Goal: Use online tool/utility: Use online tool/utility

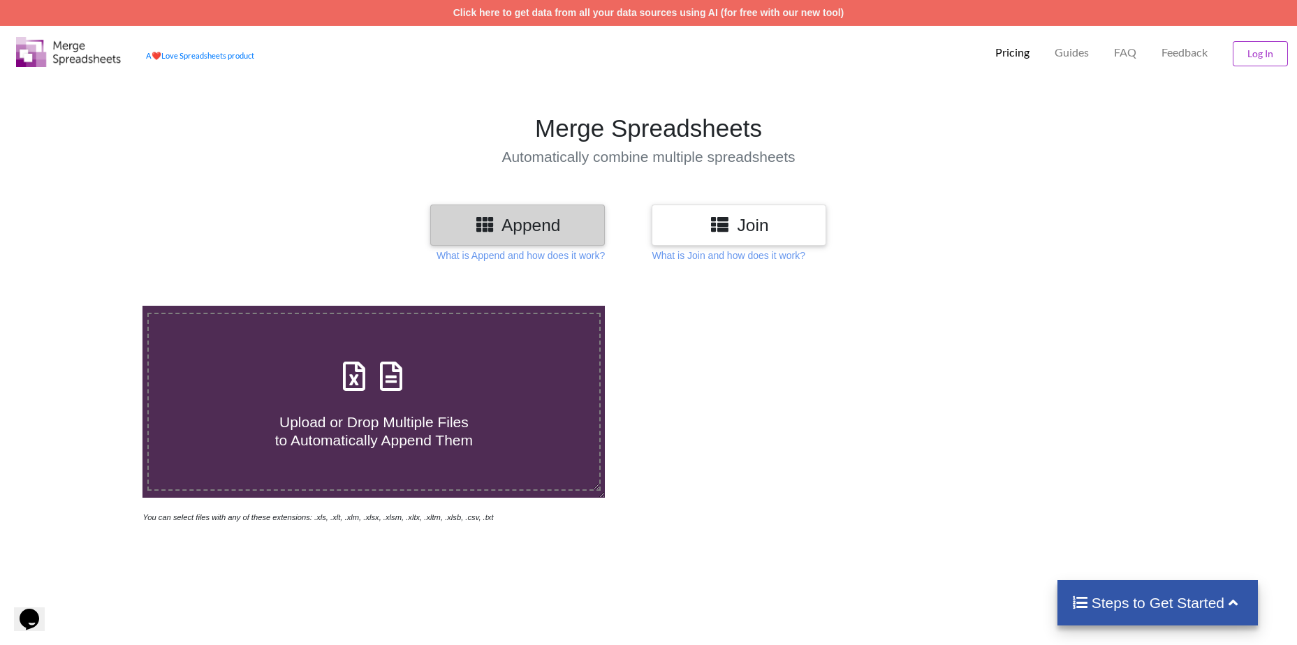
click at [544, 233] on h3 "Append" at bounding box center [518, 225] width 154 height 20
click at [472, 375] on div "Upload or Drop Multiple Files to Automatically Append Them" at bounding box center [374, 402] width 450 height 94
click at [92, 306] on input "Upload or Drop Multiple Files to Automatically Append Them" at bounding box center [92, 306] width 0 height 0
type input "C:\fakepath\EUTrades.xlsx"
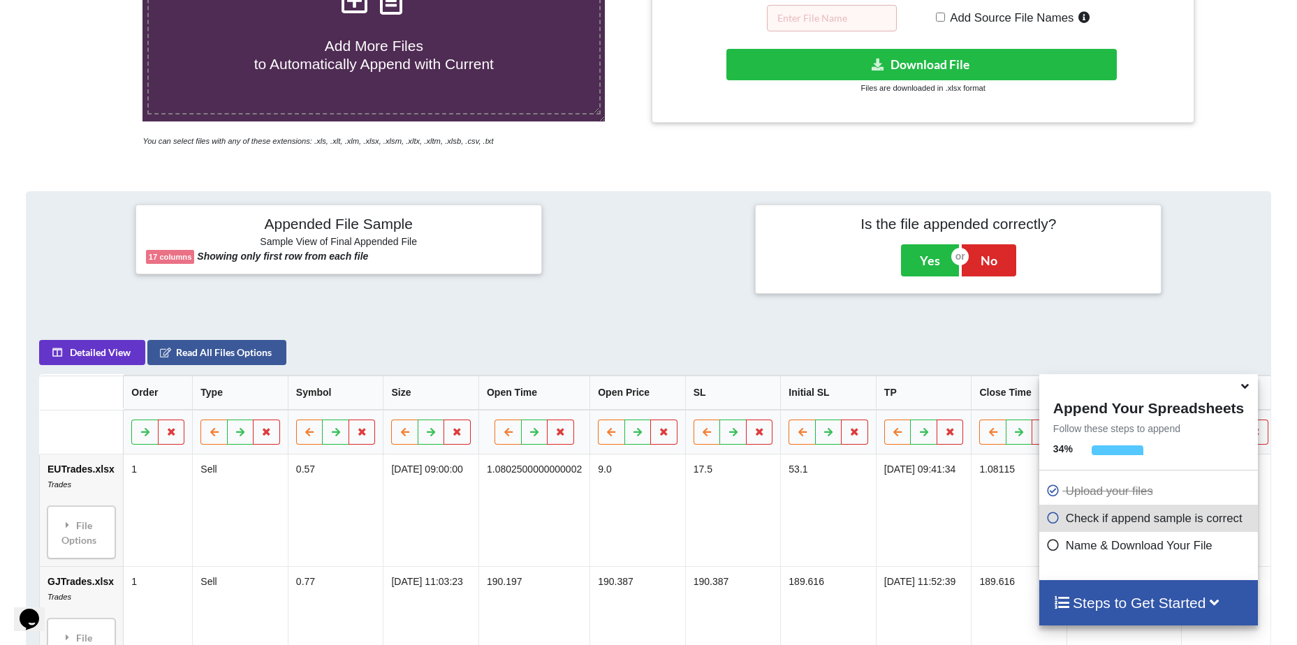
scroll to position [568, 0]
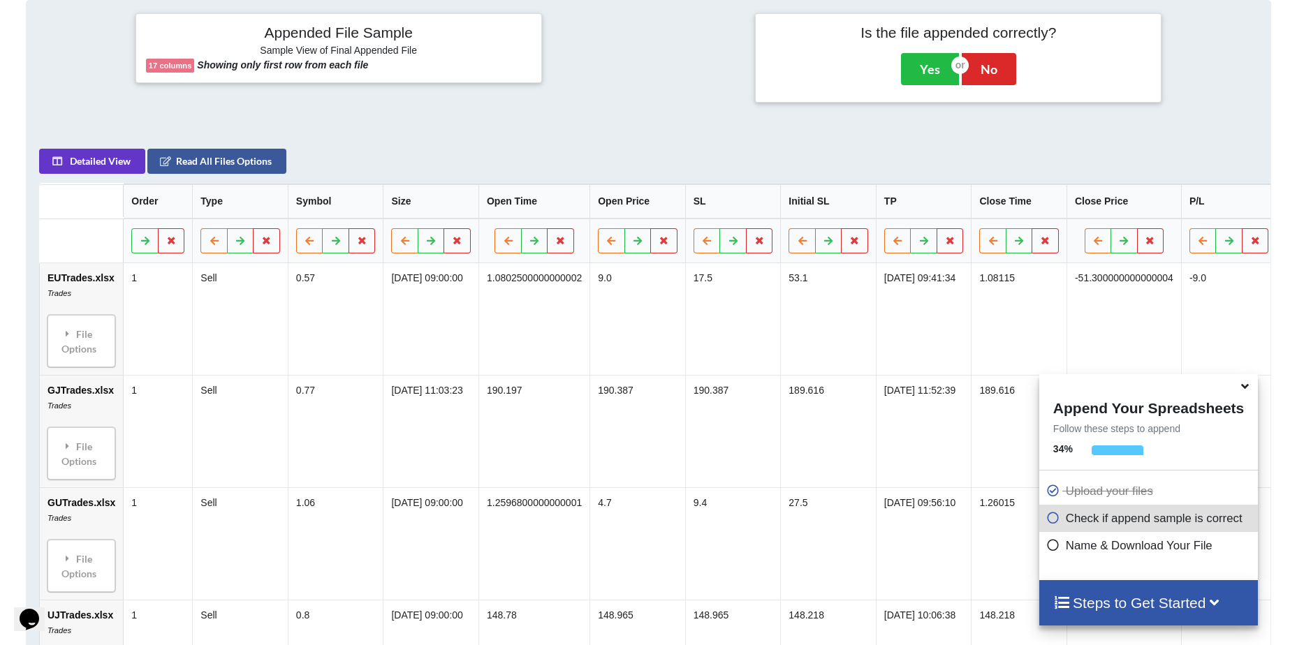
click at [216, 214] on th "Type" at bounding box center [240, 201] width 96 height 34
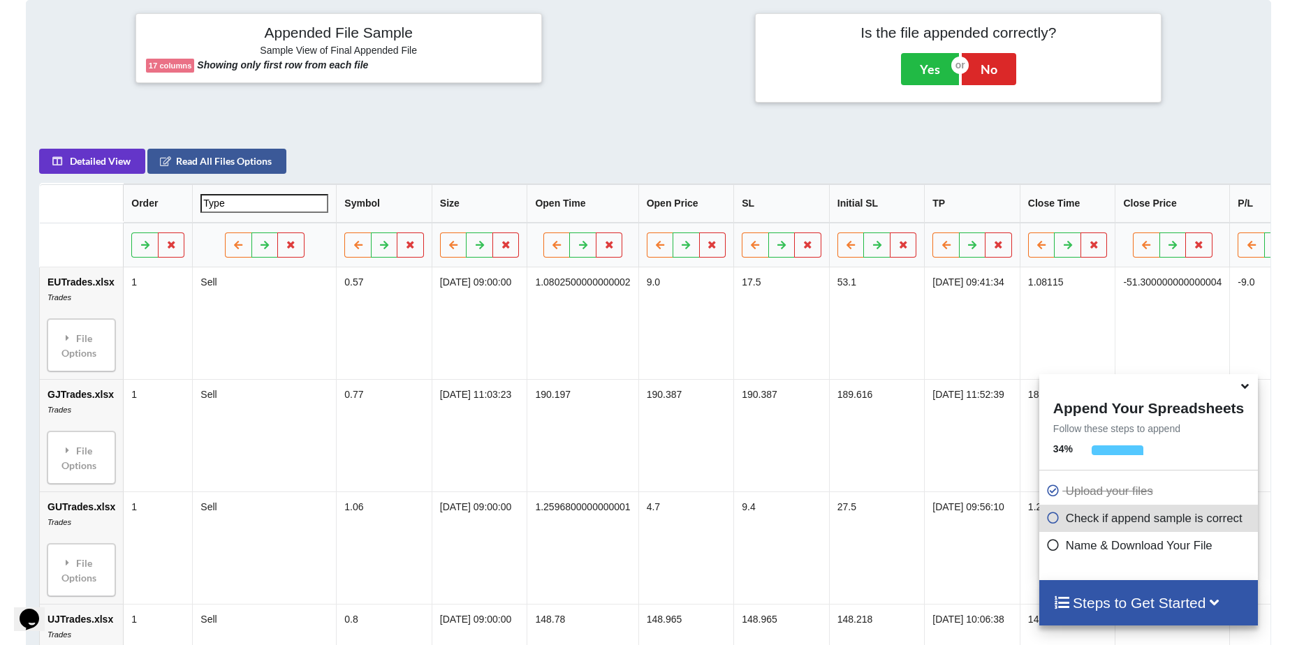
click at [397, 166] on div "Detailed View Read All Files Options" at bounding box center [282, 161] width 487 height 25
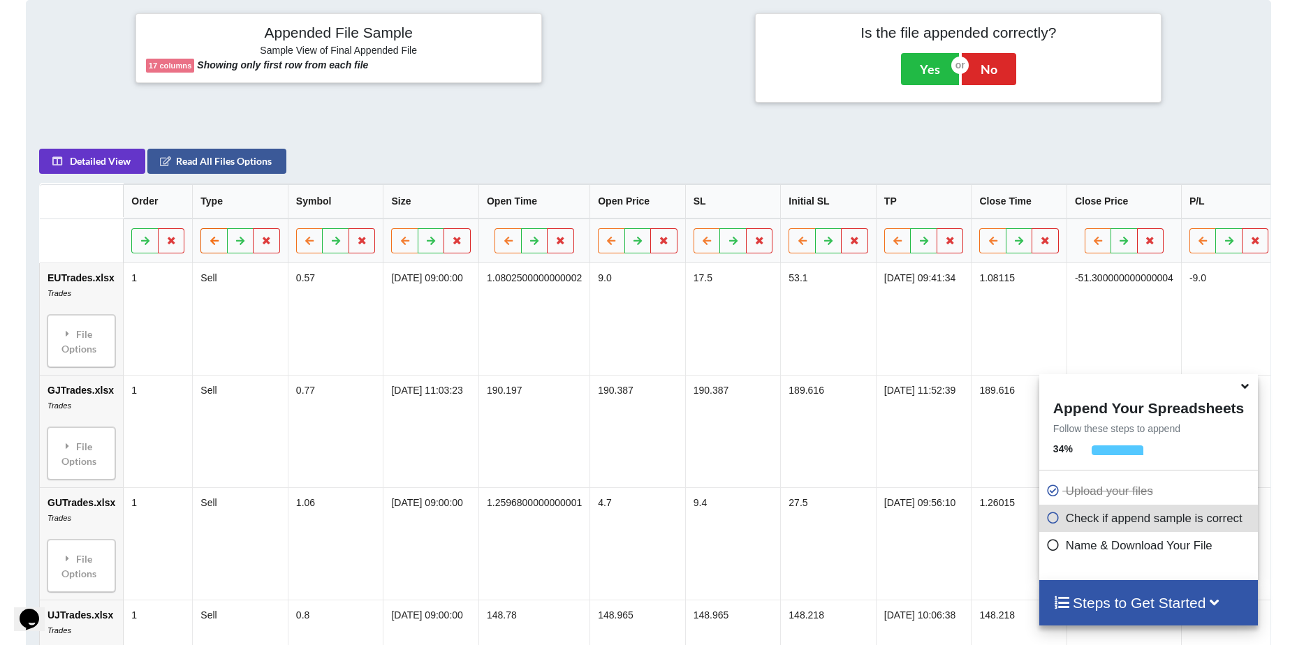
click at [209, 242] on icon at bounding box center [214, 240] width 12 height 8
click at [133, 249] on button at bounding box center [144, 240] width 27 height 25
click at [230, 209] on th "Type" at bounding box center [240, 201] width 96 height 34
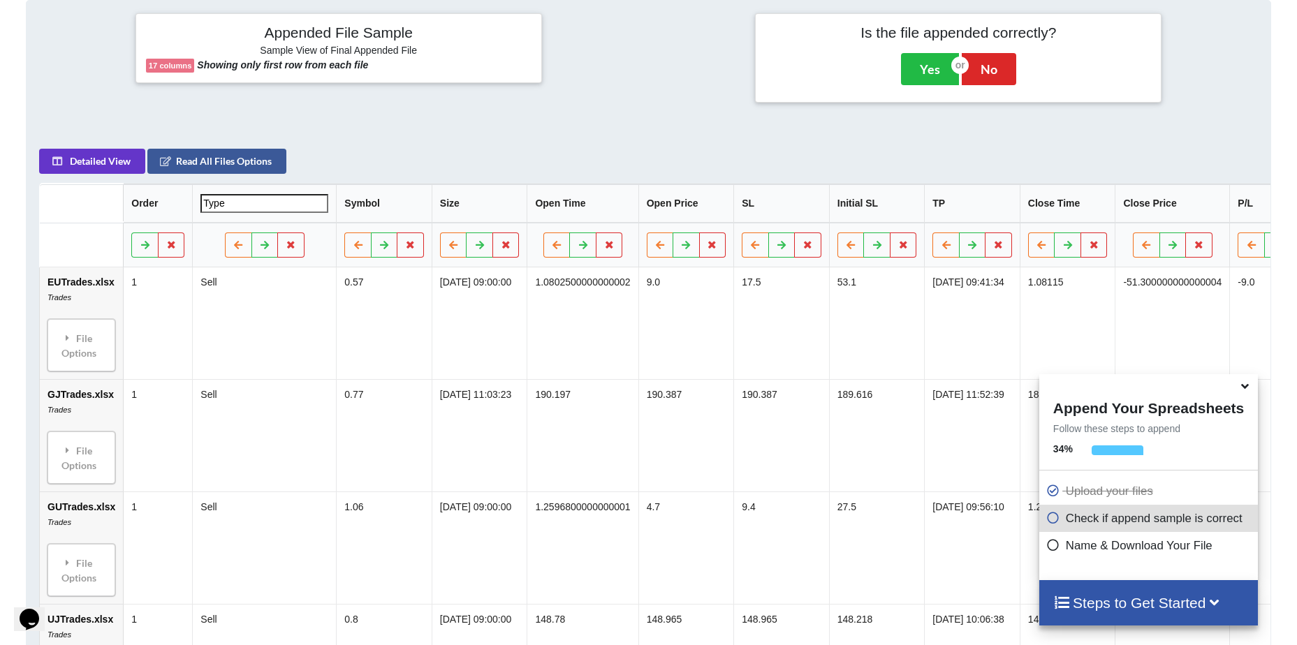
drag, startPoint x: 230, startPoint y: 209, endPoint x: 328, endPoint y: 175, distance: 104.2
click at [328, 174] on div "Detailed View Read All Files Options" at bounding box center [282, 161] width 487 height 25
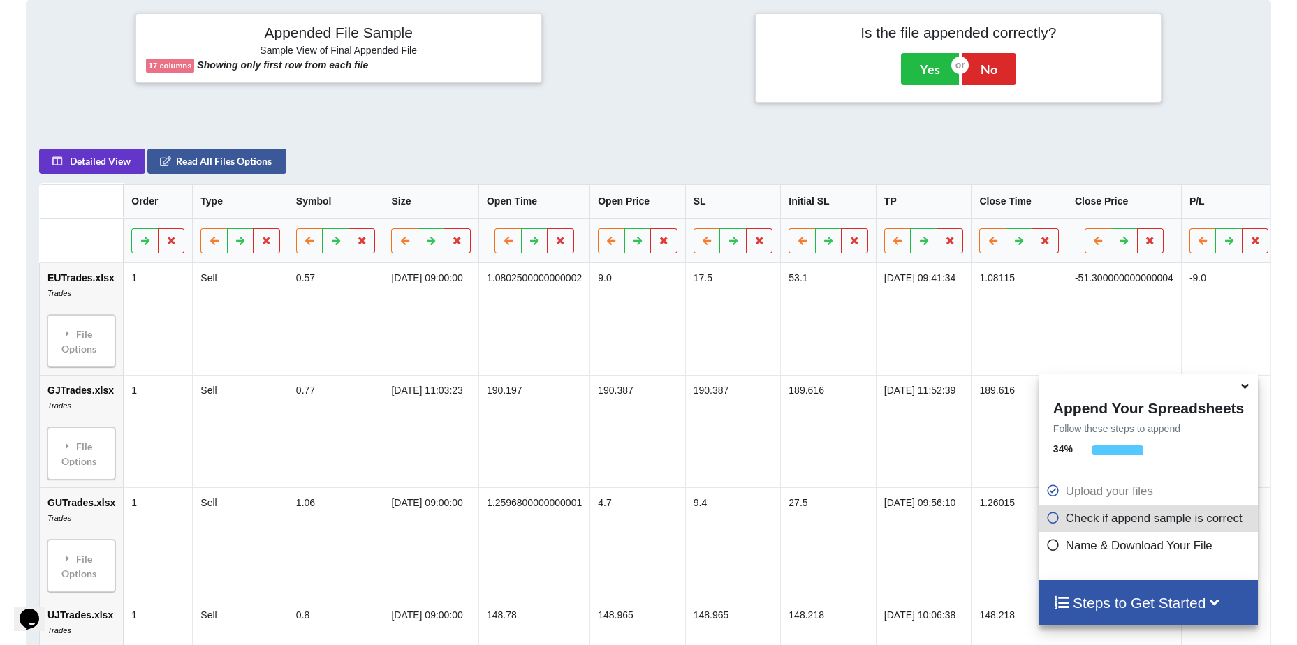
drag, startPoint x: 246, startPoint y: 212, endPoint x: 233, endPoint y: 212, distance: 12.6
click at [233, 212] on th "Type" at bounding box center [240, 201] width 96 height 34
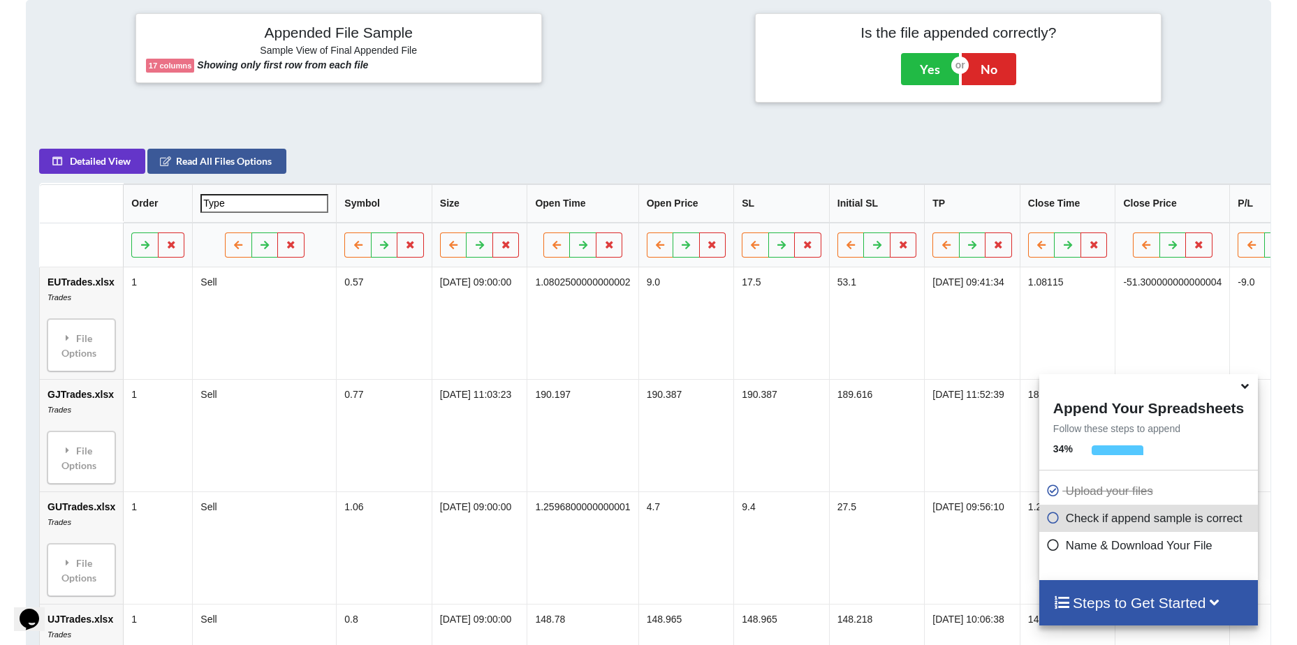
click at [383, 163] on div "Detailed View Read All Files Options" at bounding box center [282, 161] width 487 height 25
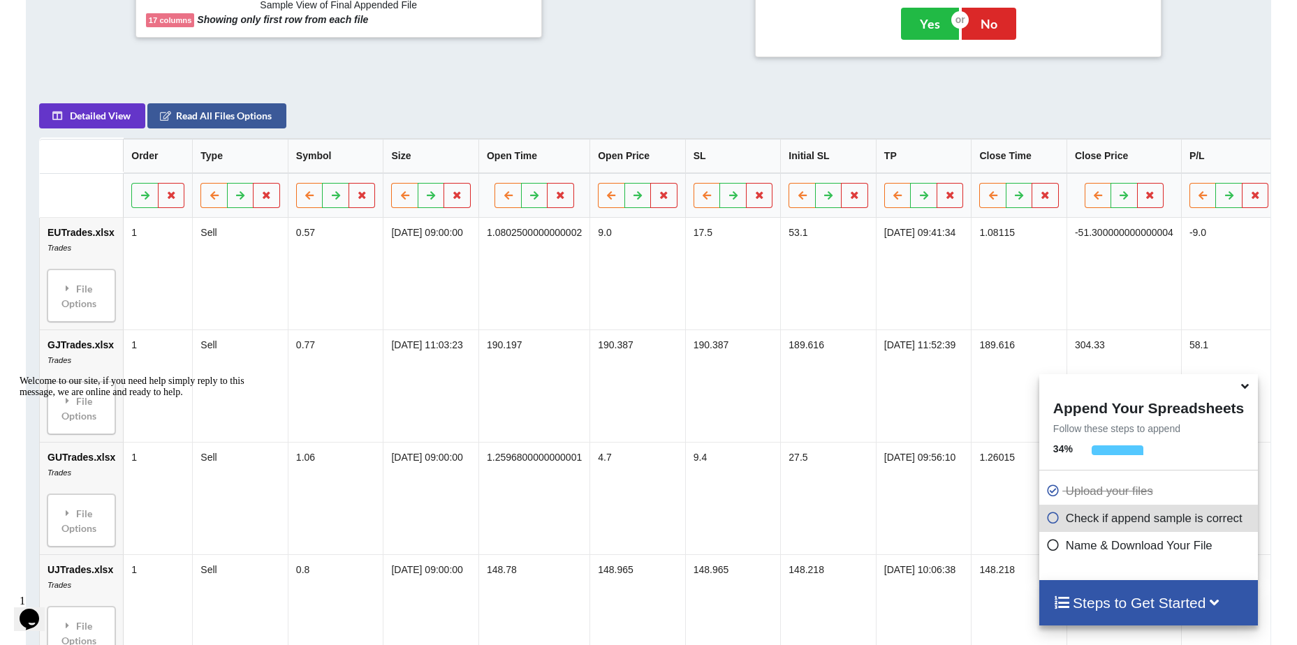
scroll to position [638, 0]
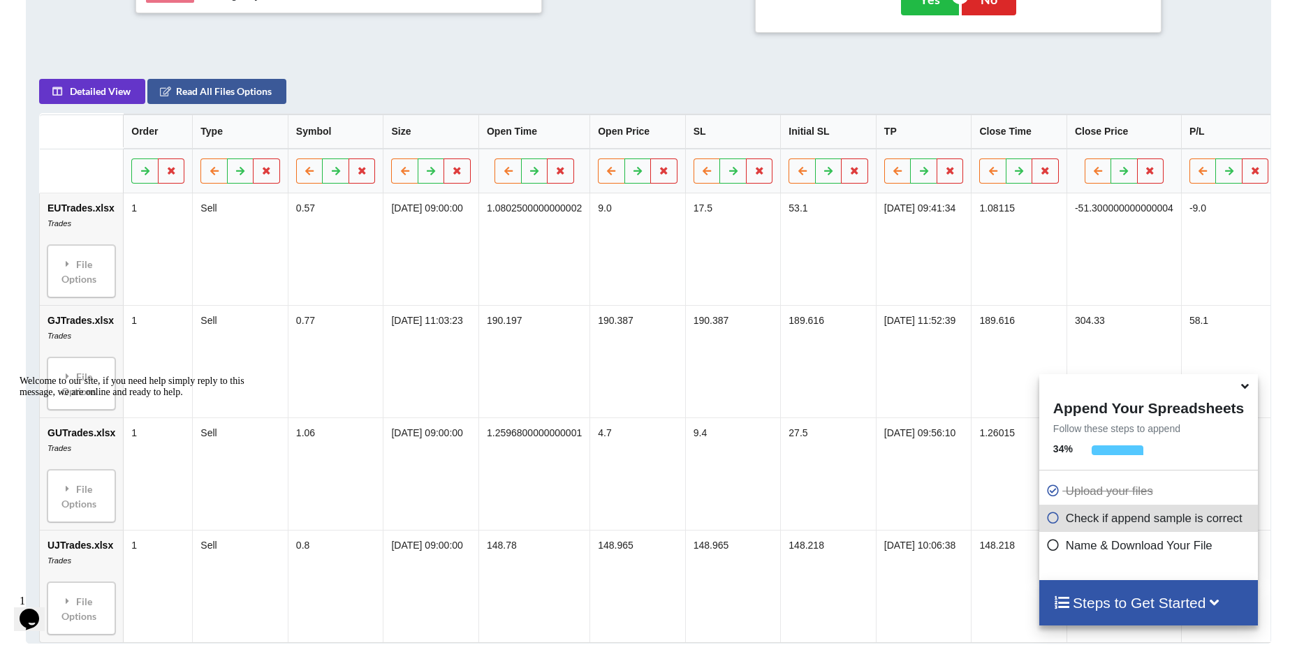
click at [1246, 396] on div at bounding box center [1148, 385] width 219 height 22
click at [1249, 390] on icon at bounding box center [1245, 384] width 15 height 13
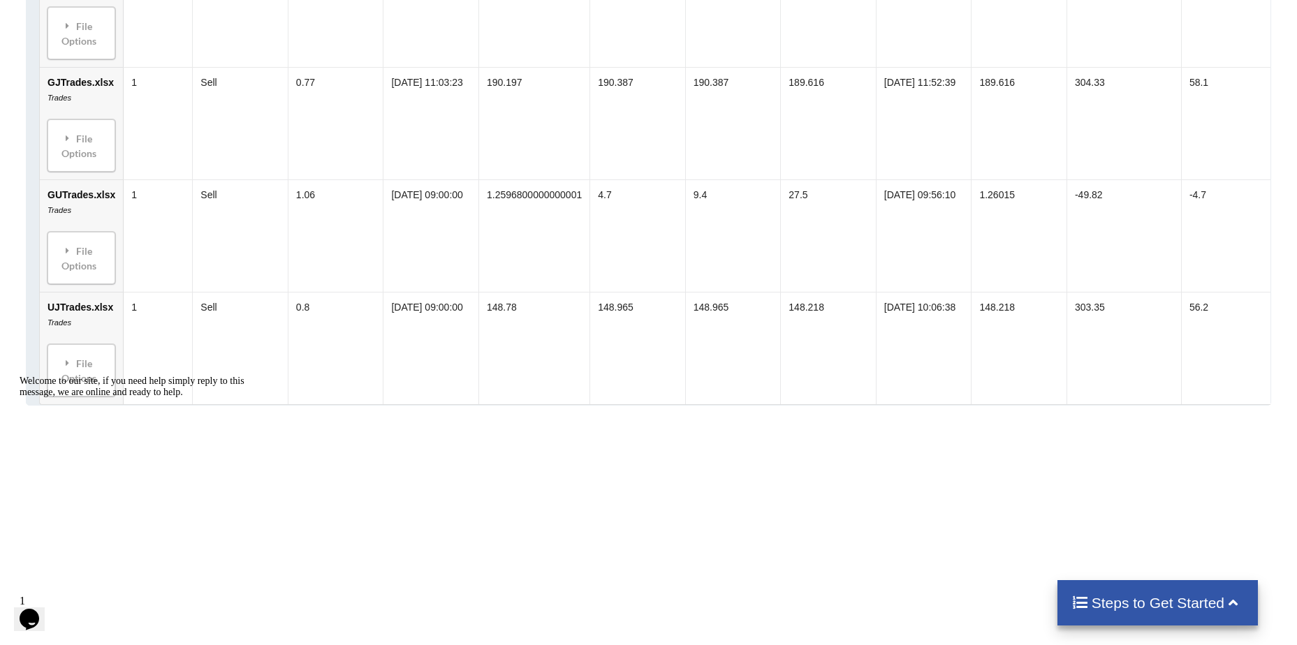
scroll to position [673, 0]
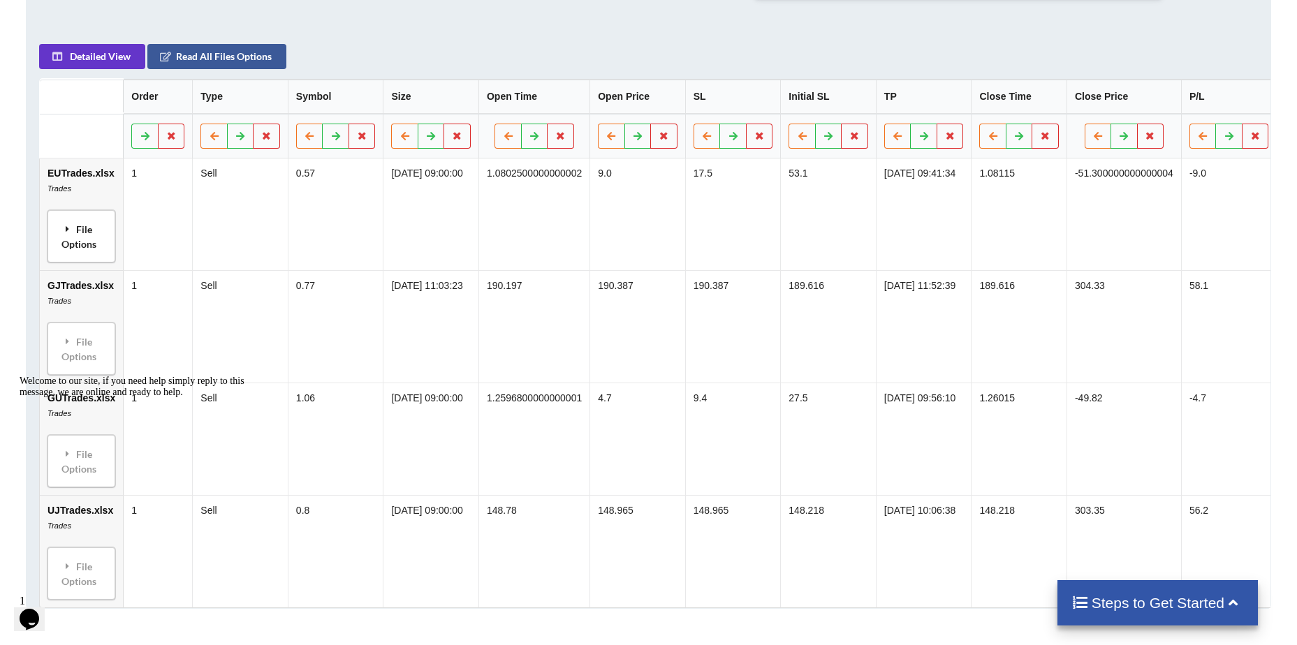
click at [68, 258] on div "File Options" at bounding box center [81, 236] width 59 height 44
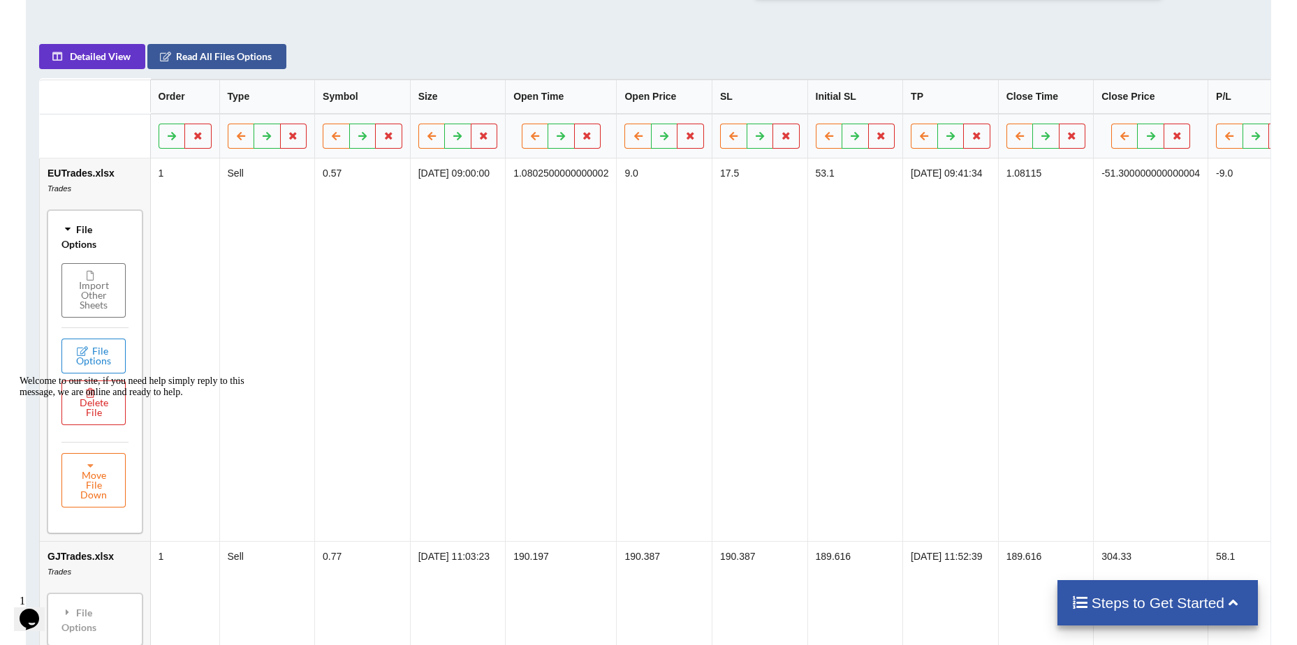
click at [73, 244] on div "File Options" at bounding box center [95, 236] width 87 height 44
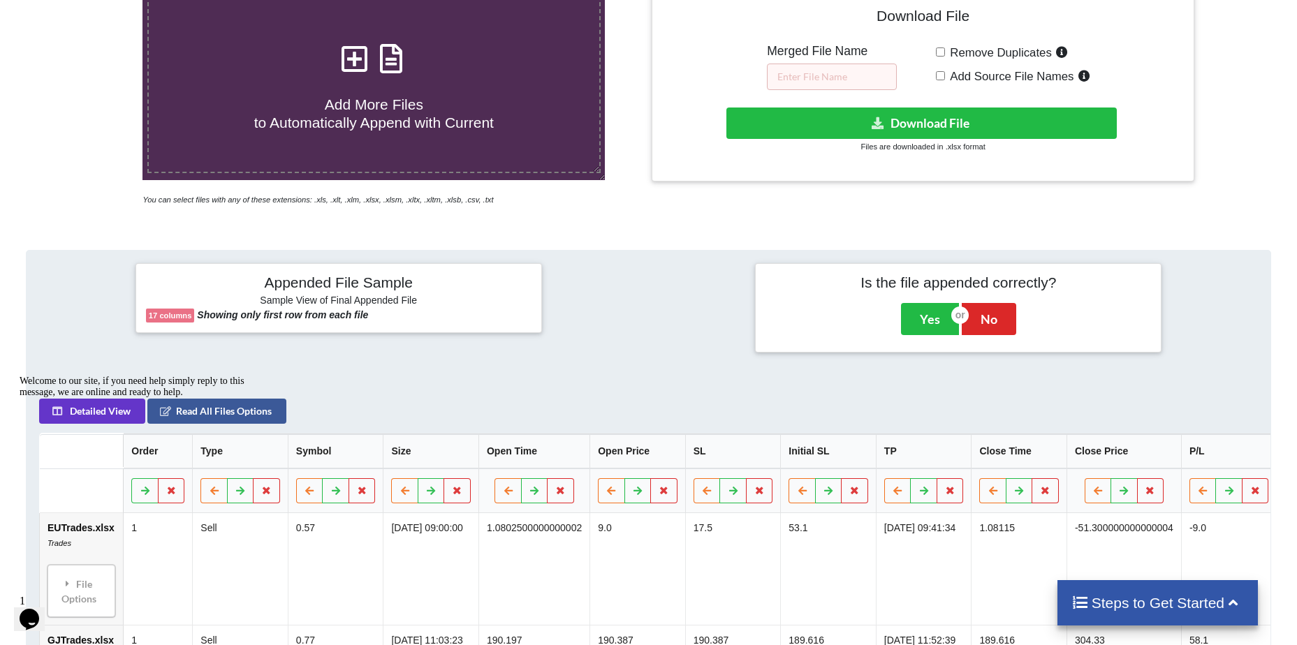
scroll to position [323, 0]
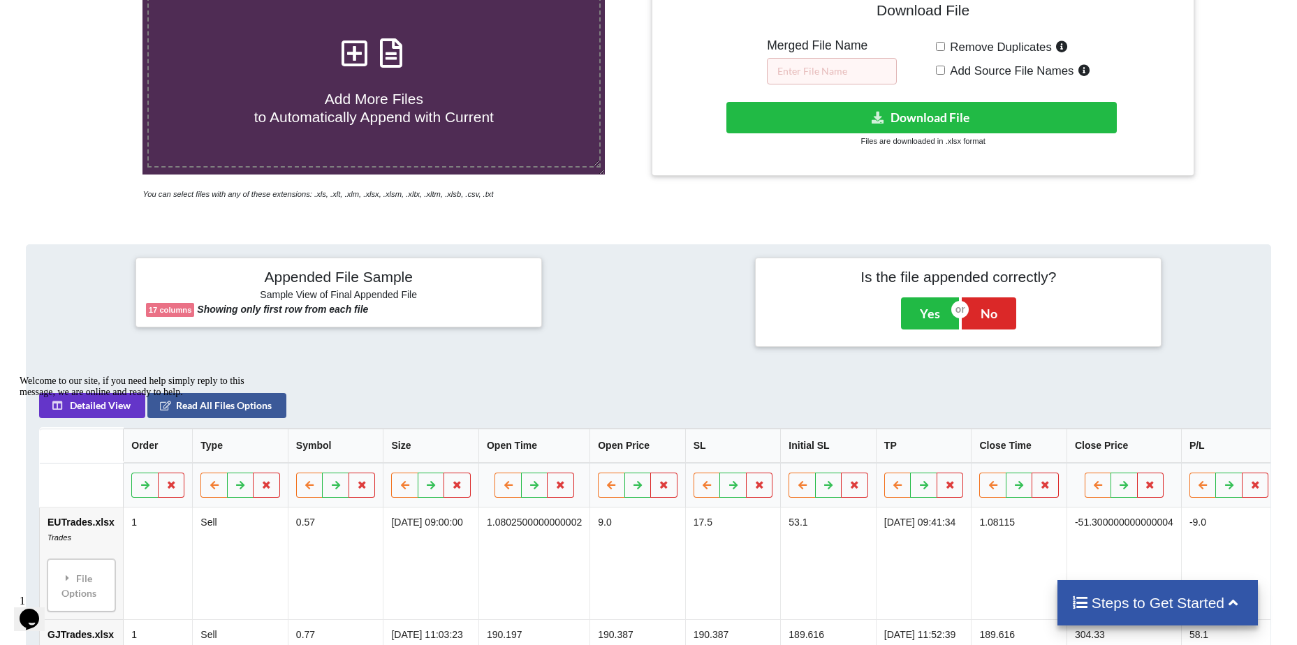
click at [110, 398] on div "Welcome to our site, if you need help simply reply to this message, we are onli…" at bounding box center [145, 387] width 251 height 22
click at [97, 398] on div "Welcome to our site, if you need help simply reply to this message, we are onli…" at bounding box center [145, 387] width 251 height 22
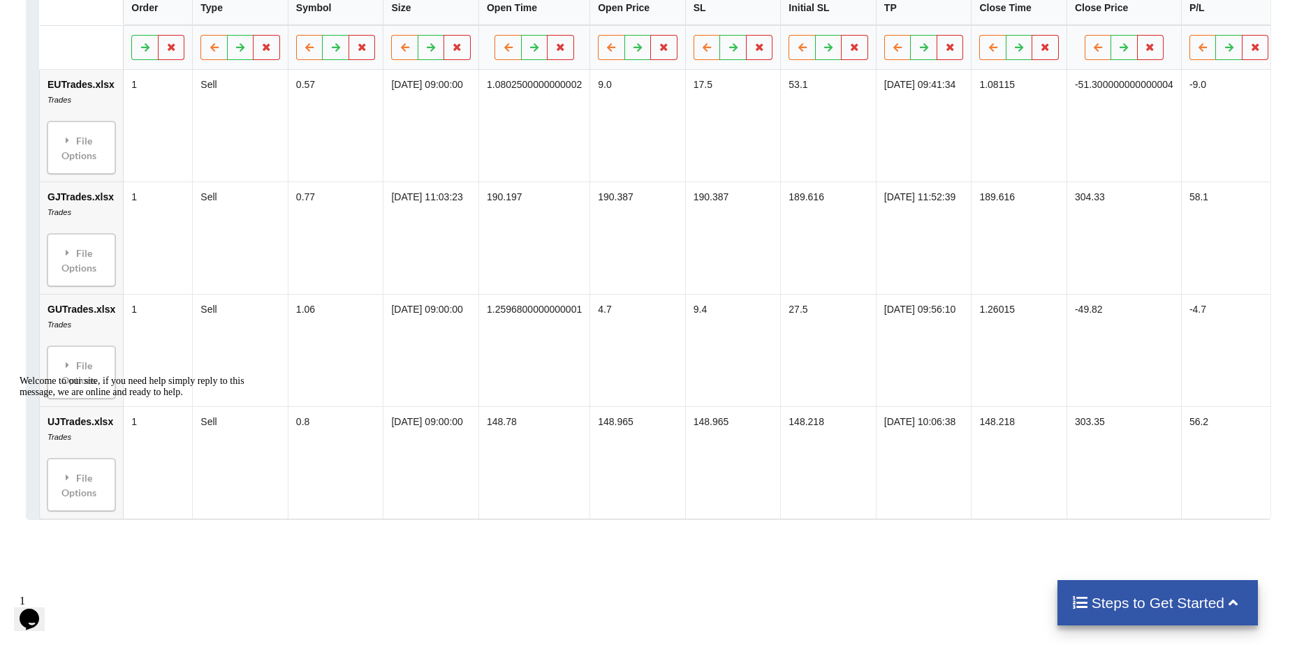
scroll to position [952, 0]
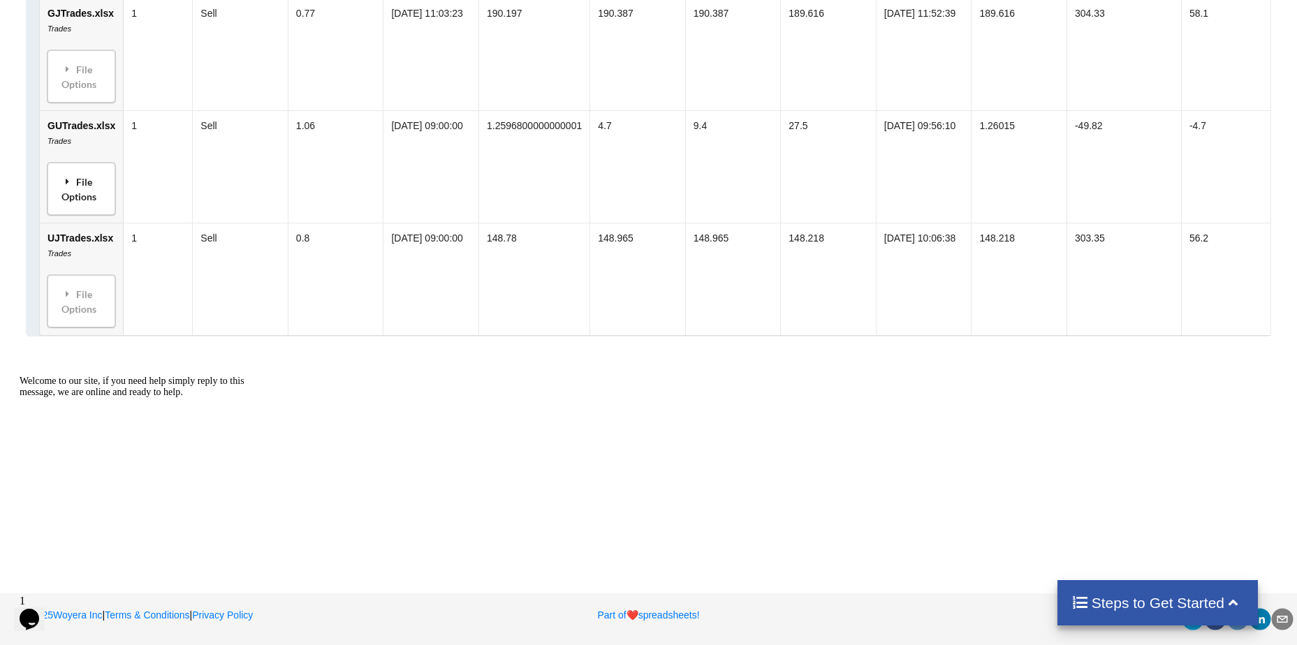
click at [91, 193] on div "File Options" at bounding box center [81, 189] width 59 height 44
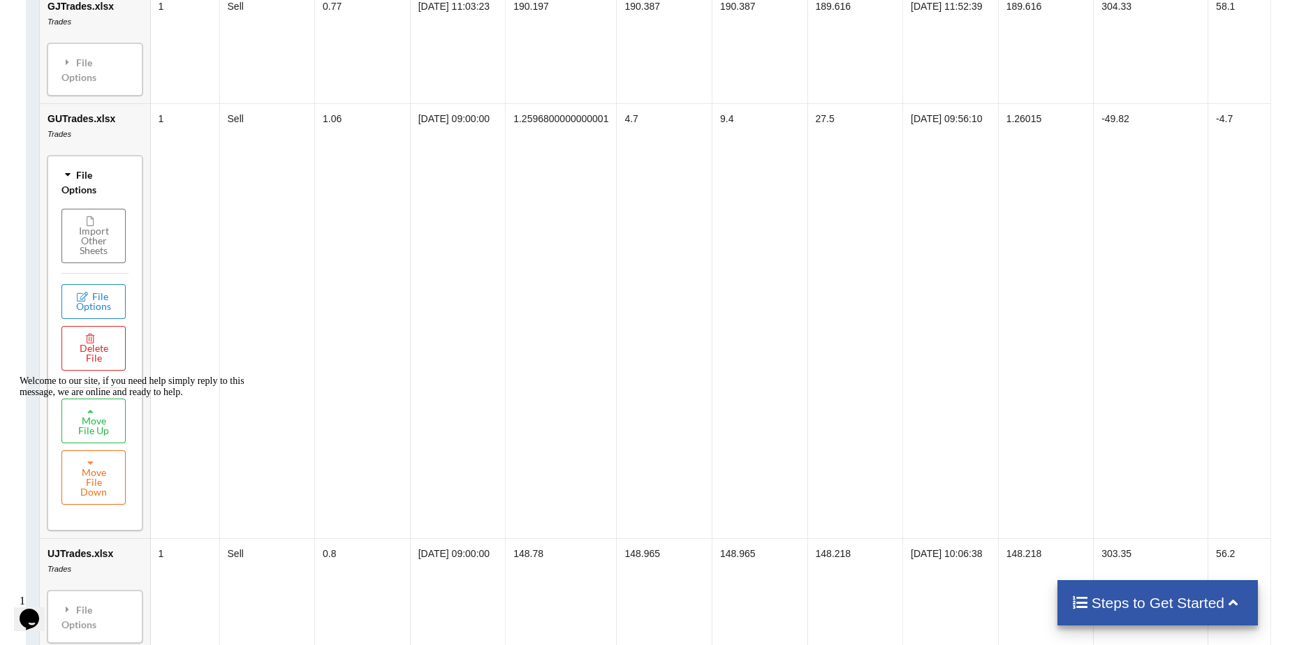
click at [75, 179] on div "File Options" at bounding box center [95, 182] width 87 height 44
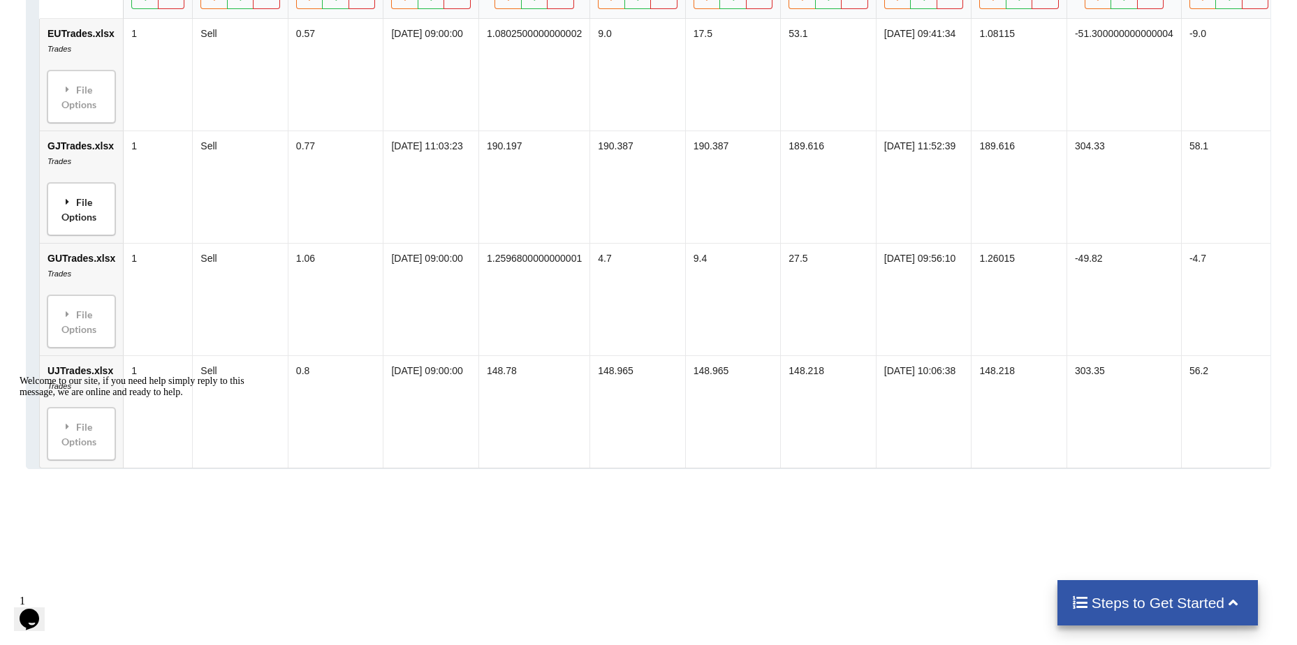
scroll to position [742, 0]
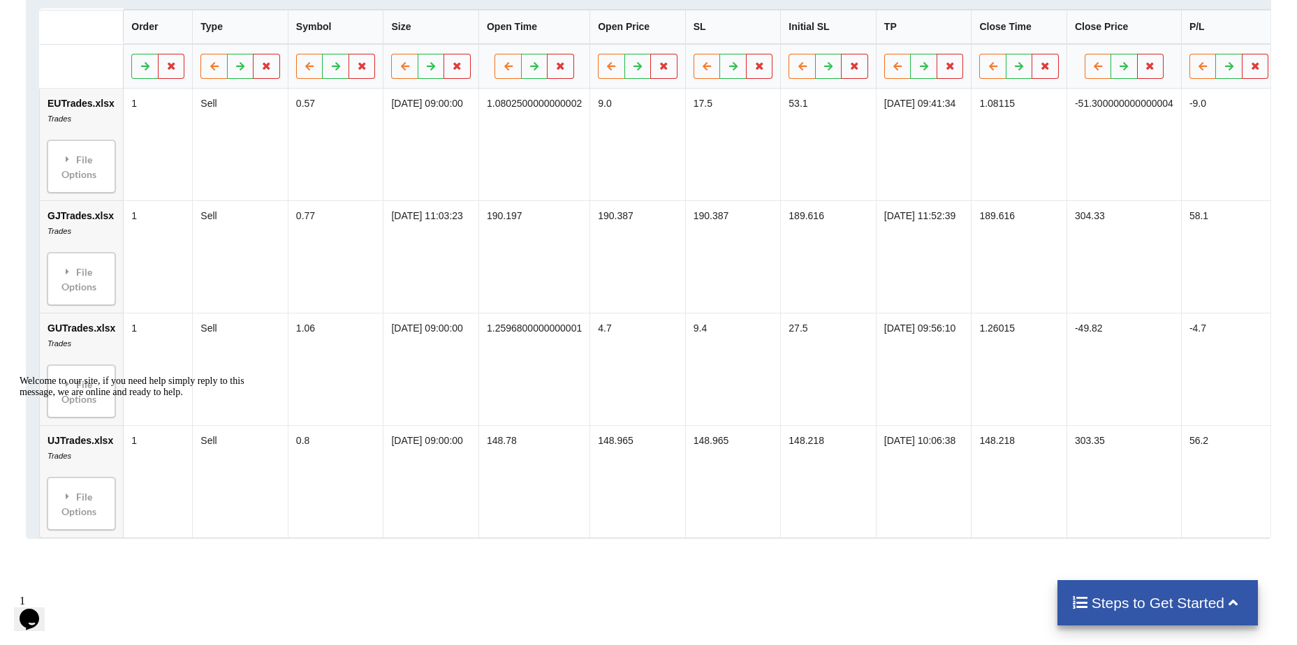
click at [124, 110] on td "1" at bounding box center [157, 145] width 69 height 112
click at [132, 111] on td "1" at bounding box center [157, 145] width 69 height 112
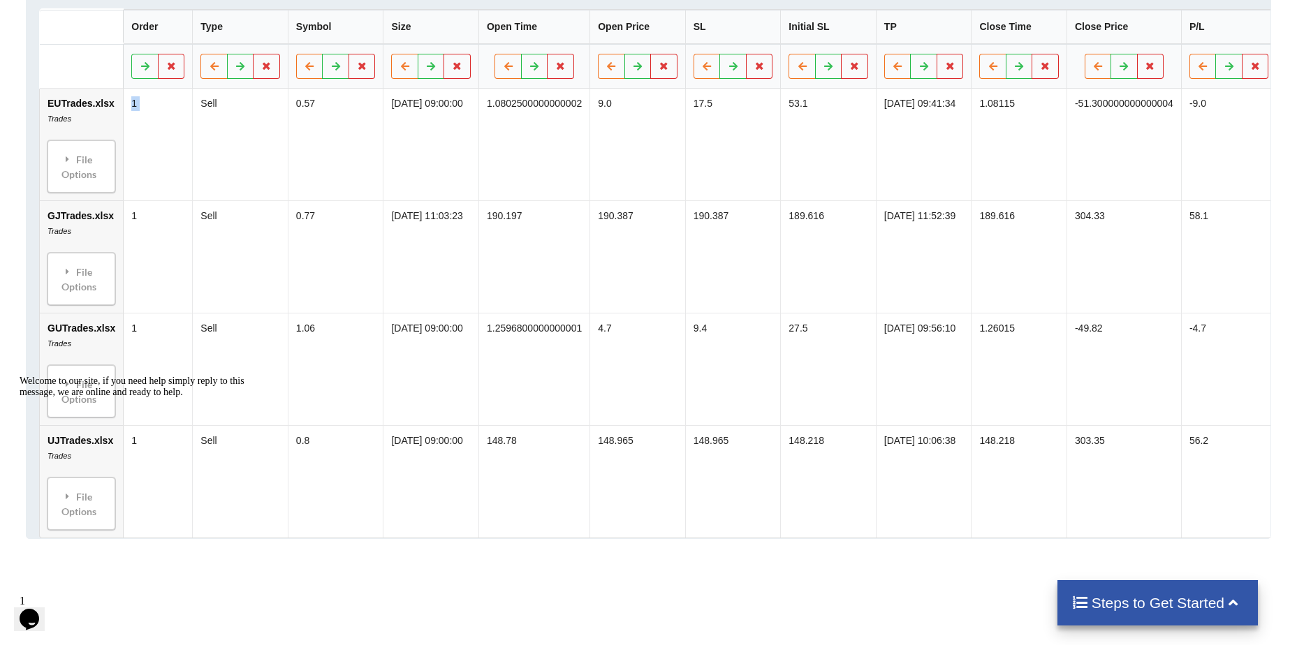
drag, startPoint x: 132, startPoint y: 111, endPoint x: 135, endPoint y: 124, distance: 13.0
click at [135, 124] on td "1" at bounding box center [157, 145] width 69 height 112
click at [92, 115] on td "EUTrades.xlsx Trades File Options Import Other Sheets File Options Delete File …" at bounding box center [81, 145] width 83 height 112
click at [132, 117] on td "1" at bounding box center [157, 145] width 69 height 112
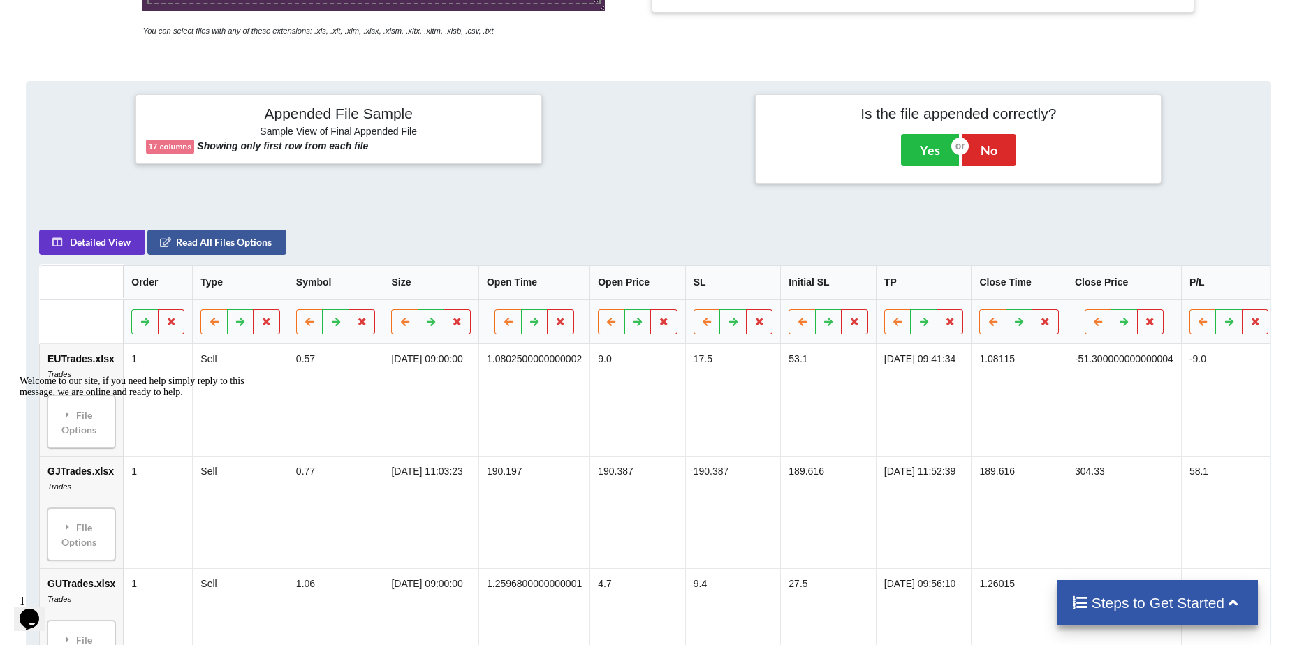
scroll to position [463, 0]
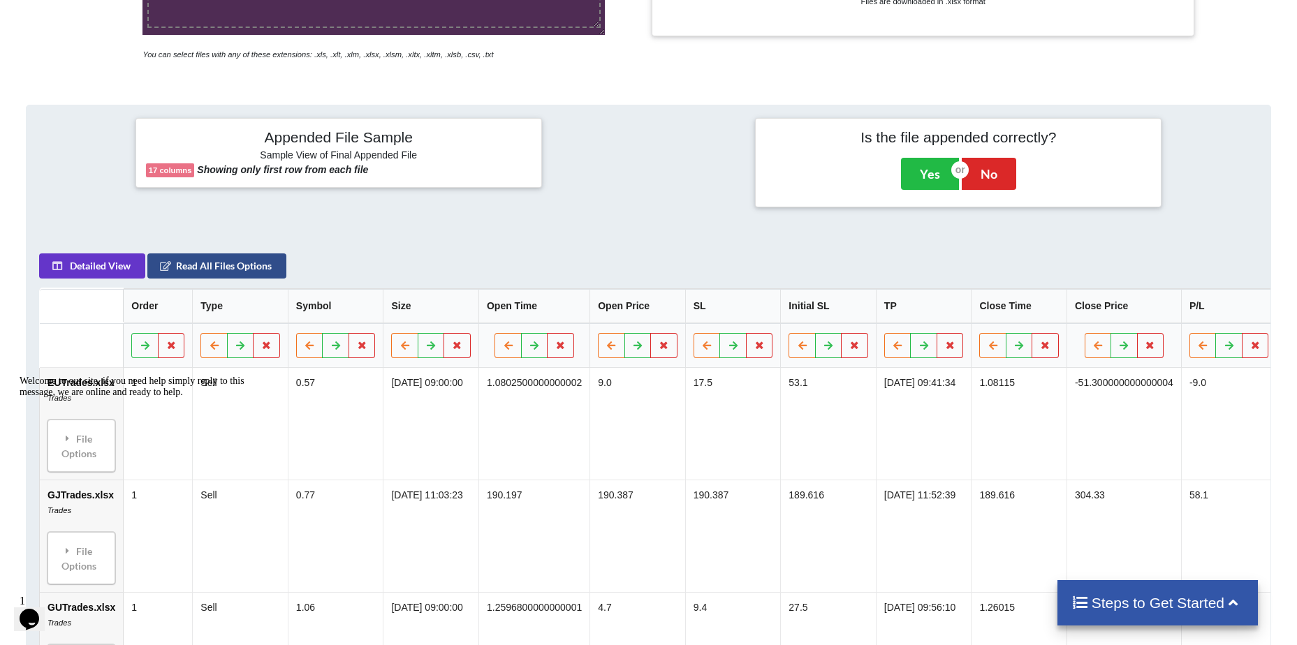
click at [183, 271] on button "Read All Files Options" at bounding box center [216, 266] width 139 height 25
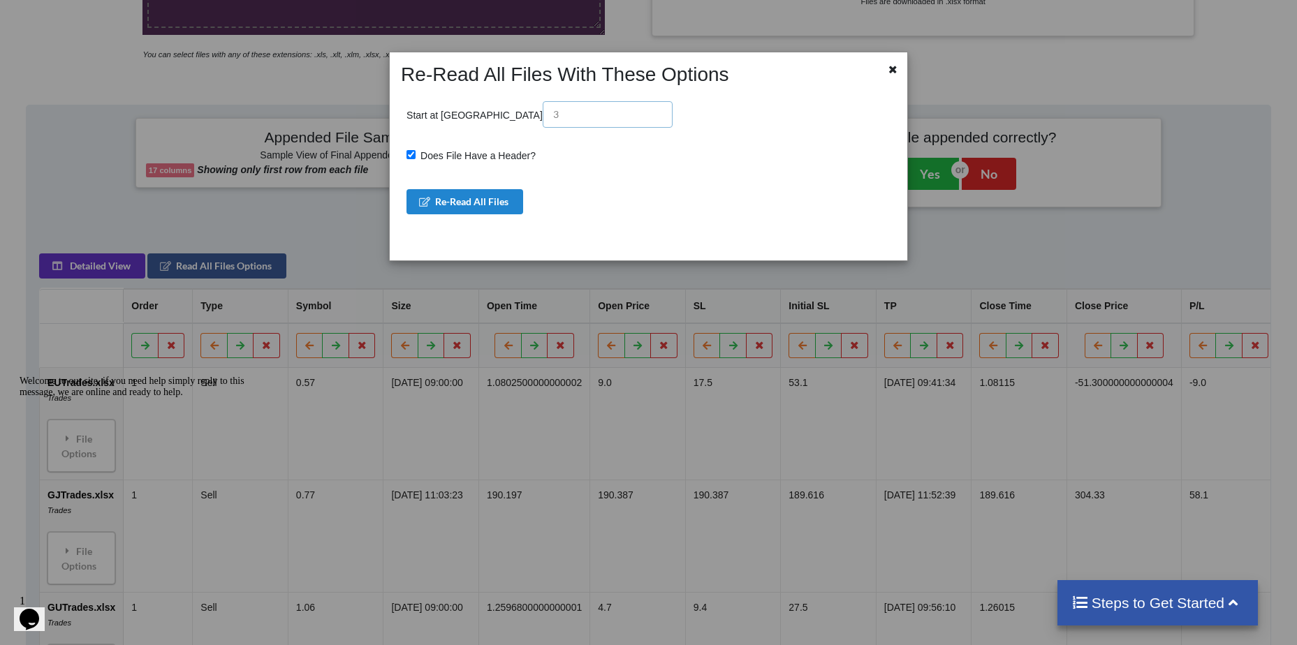
click at [543, 123] on input "text" at bounding box center [608, 114] width 130 height 27
click at [466, 205] on button "Re-Read All Files" at bounding box center [464, 201] width 117 height 25
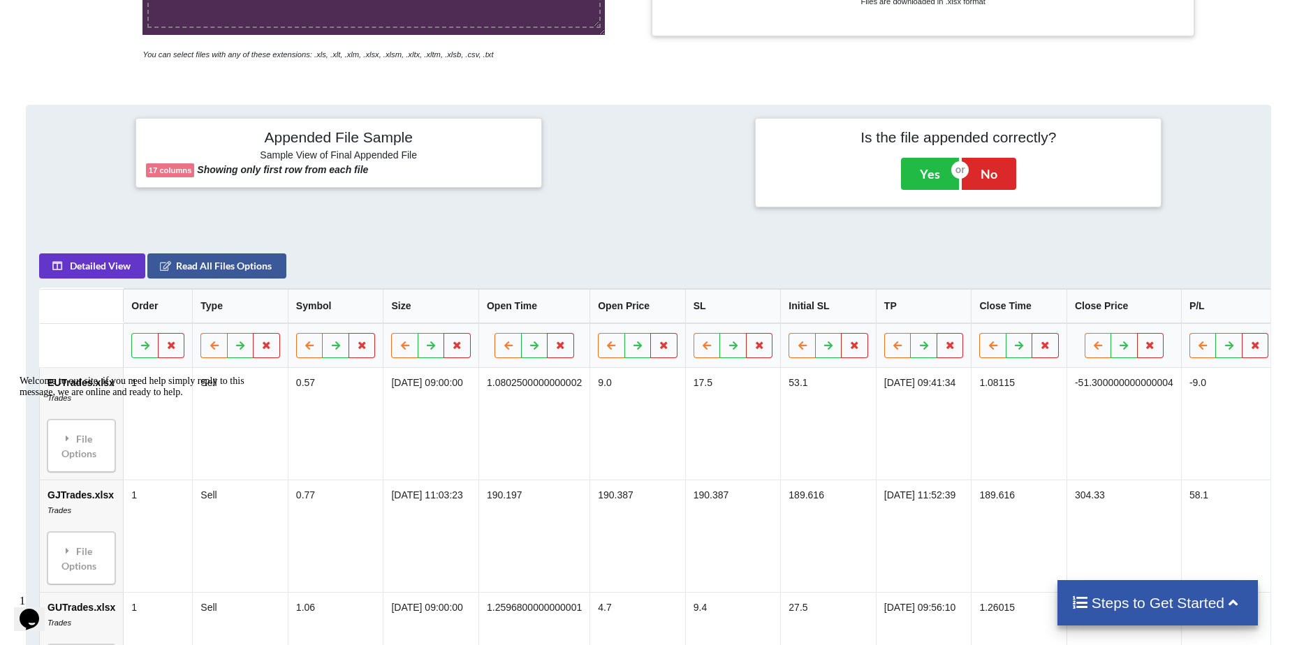
click at [1228, 589] on div "Steps to Get Started" at bounding box center [1157, 602] width 200 height 45
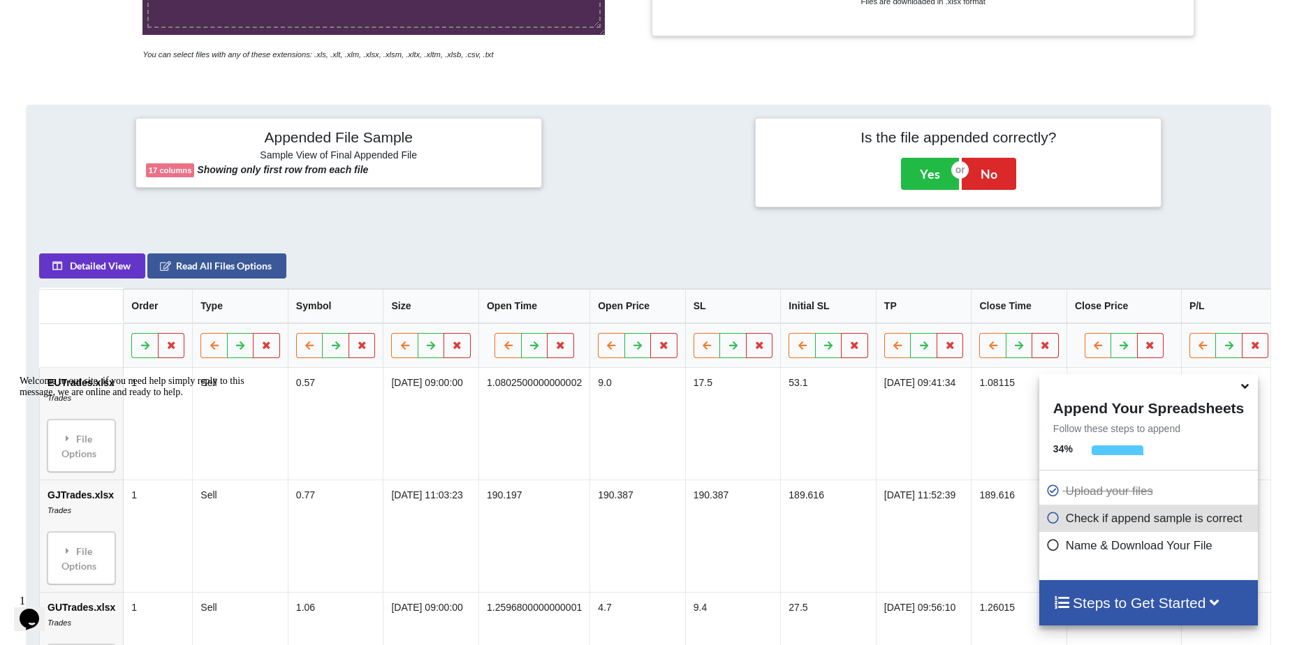
click at [1228, 589] on div "Steps to Get Started" at bounding box center [1148, 602] width 219 height 45
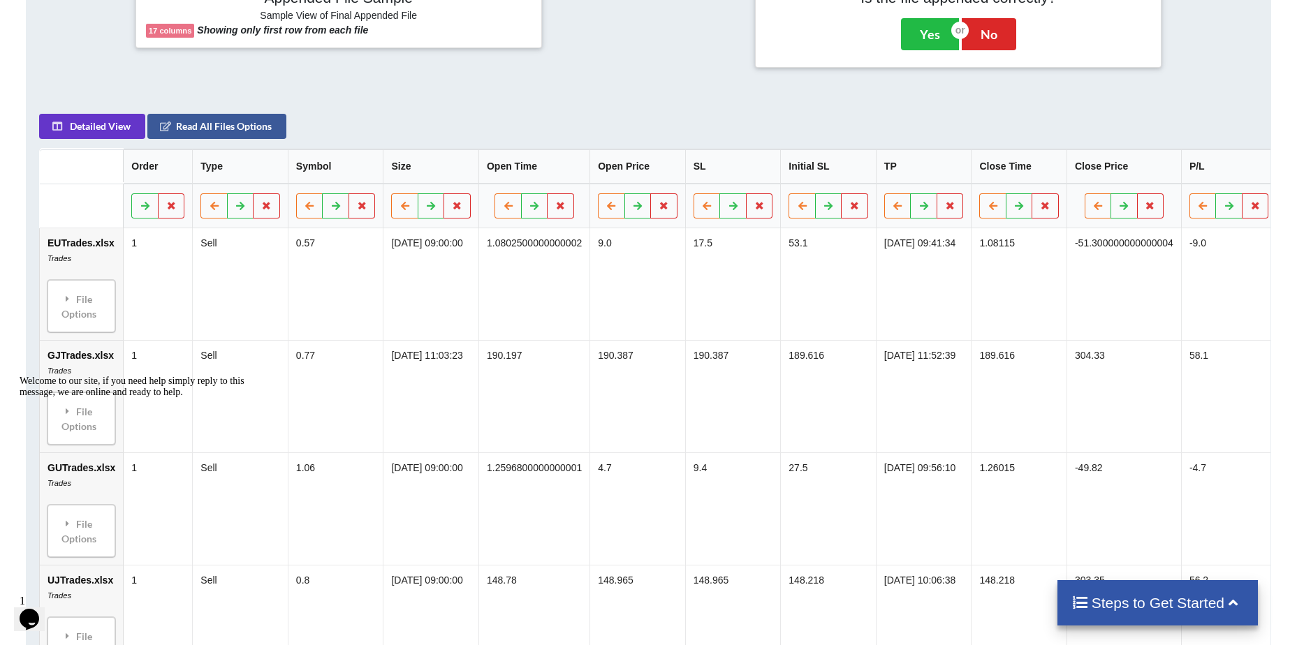
scroll to position [533, 0]
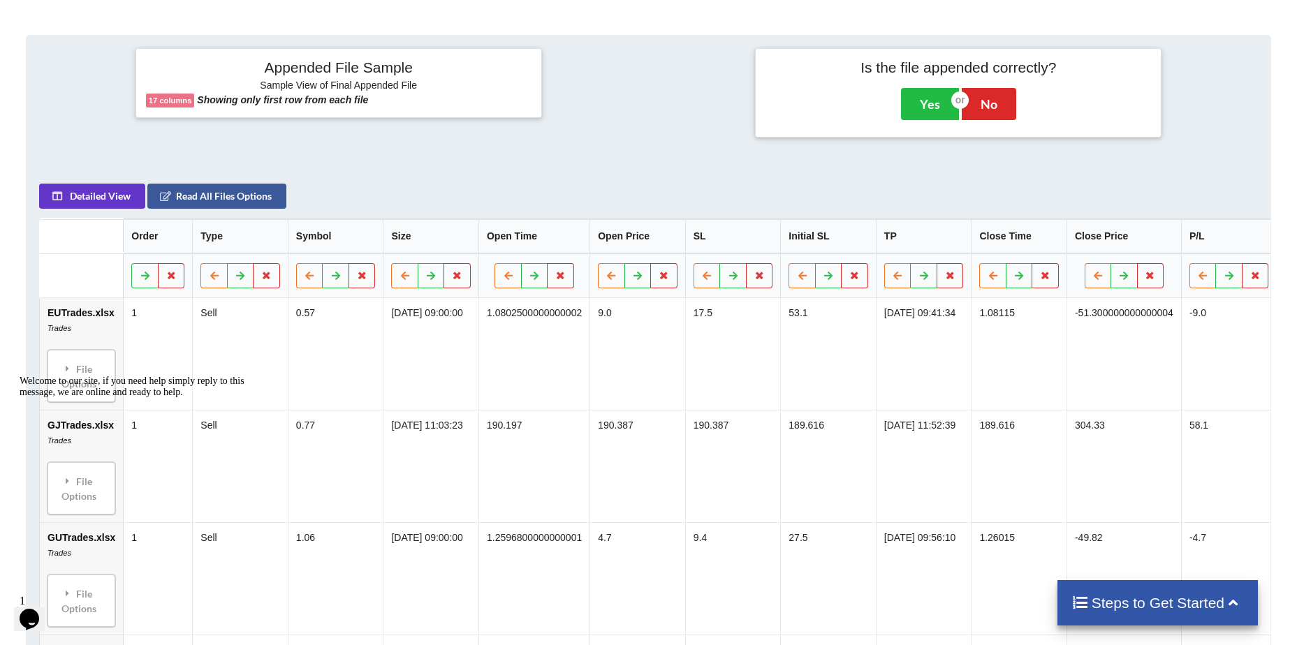
click at [161, 96] on b "17 columns" at bounding box center [170, 100] width 43 height 8
click at [236, 109] on div "Appended File Sample Sample View of Final Appended File 17 columns Showing only…" at bounding box center [338, 83] width 406 height 70
click at [240, 103] on b "Showing only first row from each file" at bounding box center [282, 99] width 171 height 11
click at [308, 101] on b "Showing only first row from each file" at bounding box center [282, 99] width 171 height 11
drag, startPoint x: 308, startPoint y: 101, endPoint x: 366, endPoint y: 99, distance: 58.0
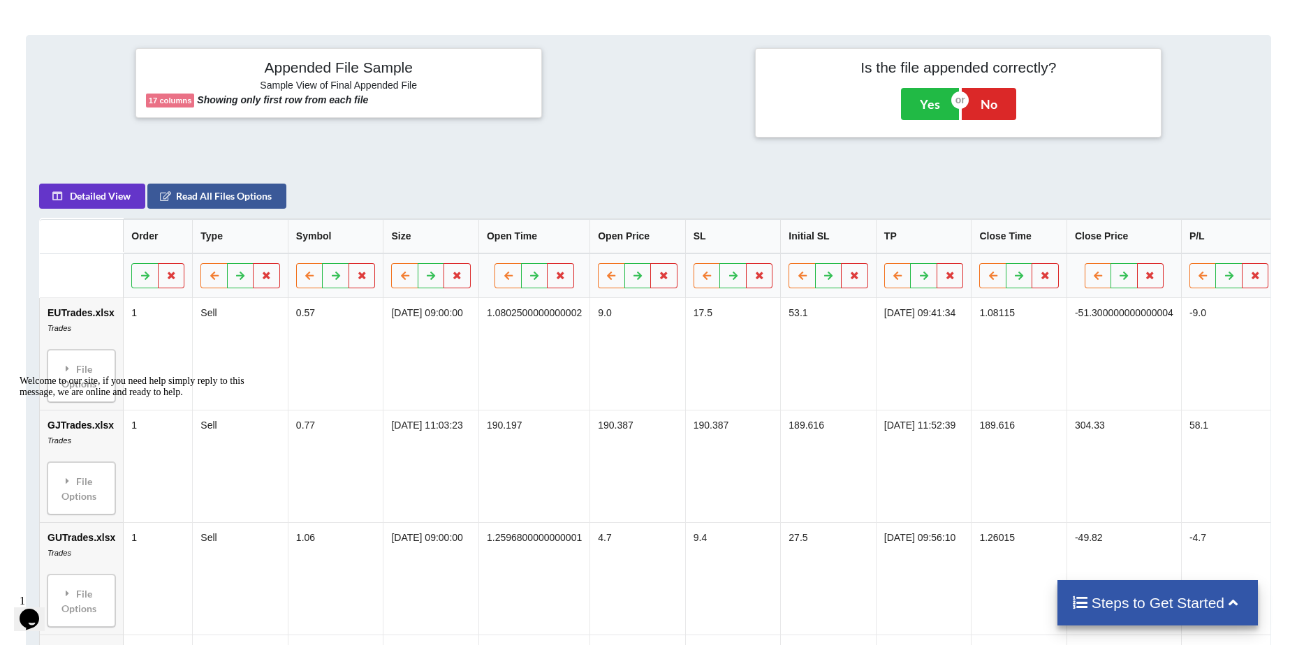
click at [366, 99] on p "17 columns Showing only first row from each file" at bounding box center [339, 100] width 386 height 15
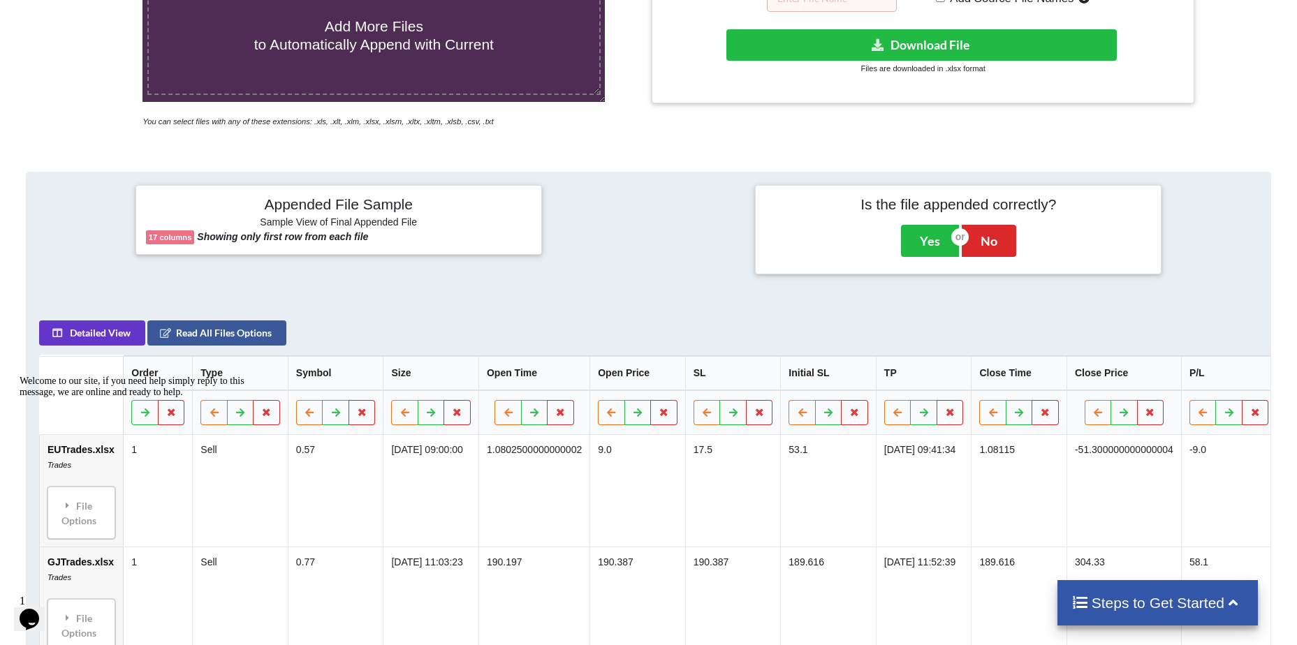
scroll to position [323, 0]
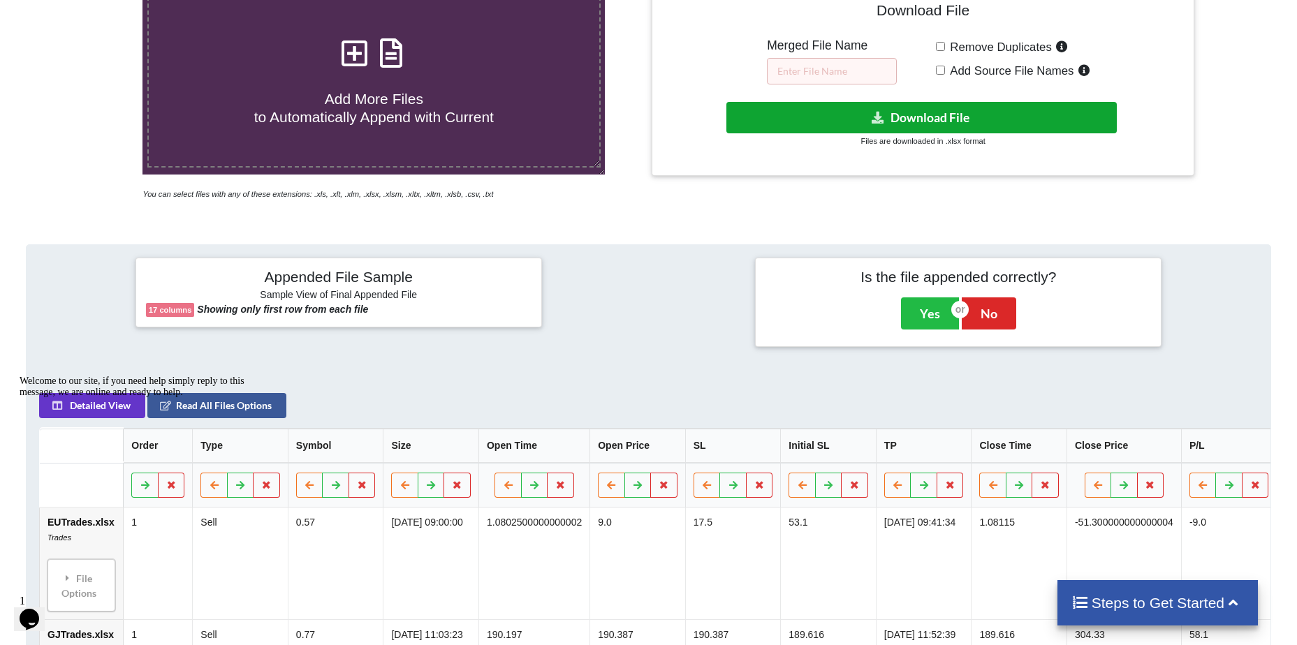
click at [902, 106] on button "Download File" at bounding box center [921, 117] width 391 height 31
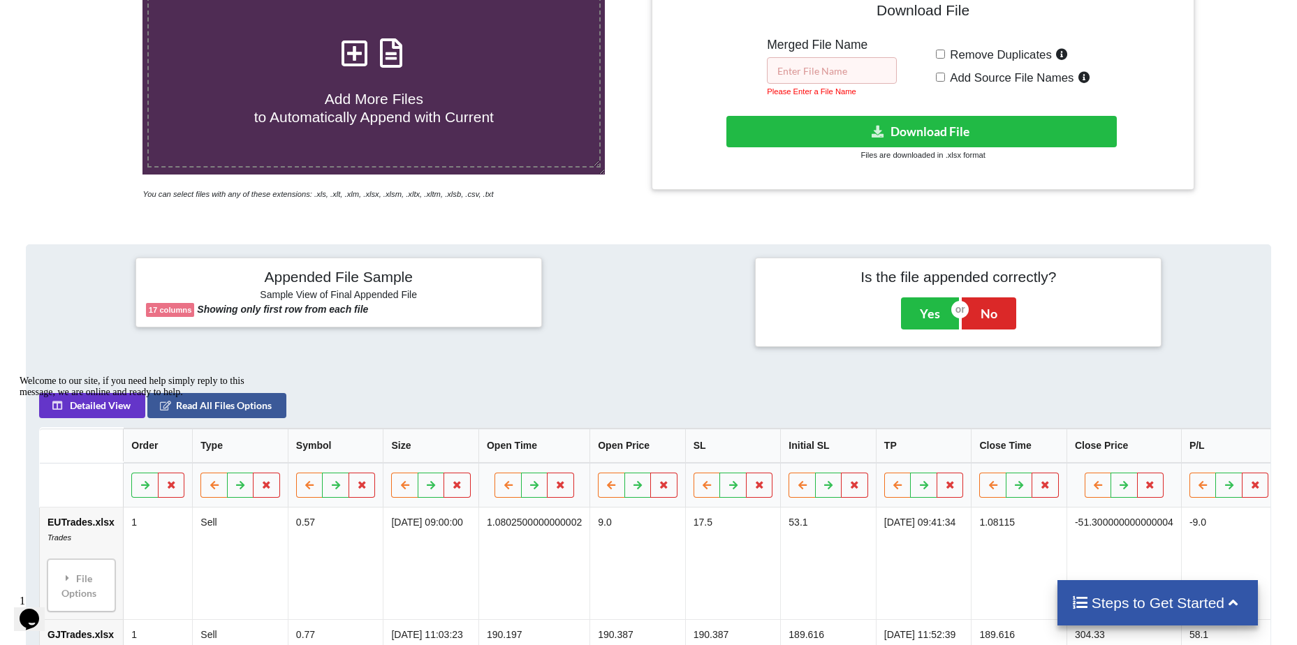
click at [812, 78] on input "text" at bounding box center [832, 70] width 130 height 27
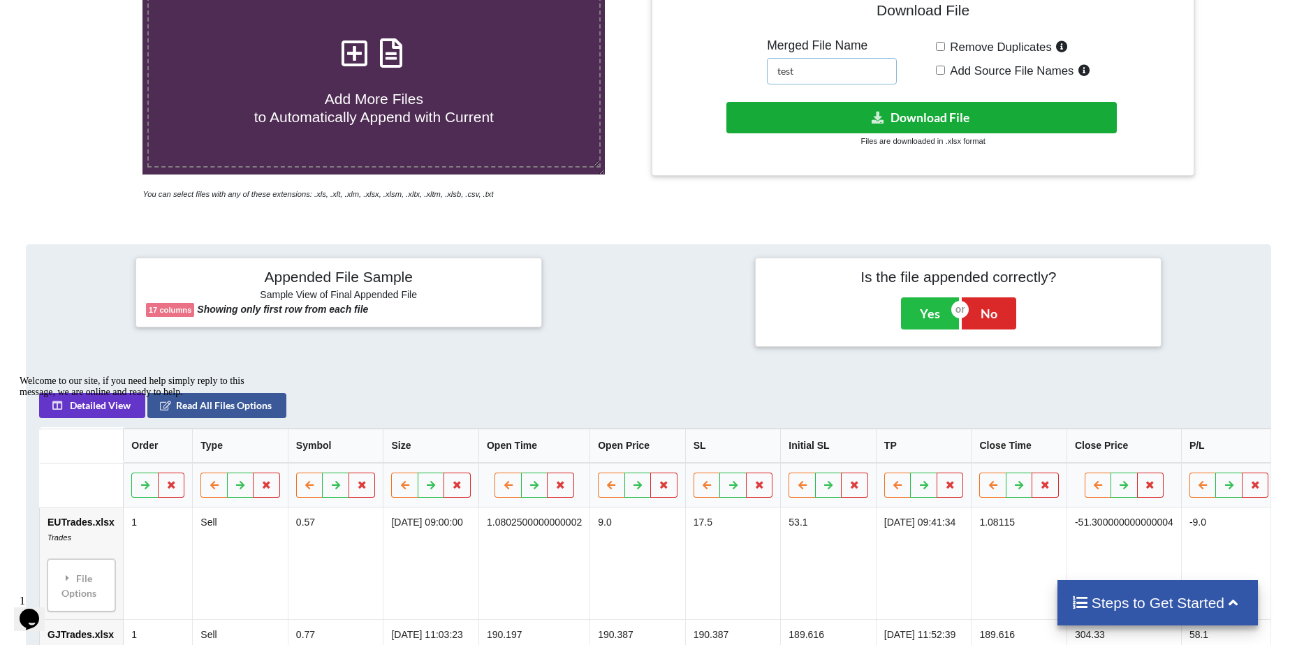
type input "test"
click at [835, 117] on button "Download File" at bounding box center [921, 117] width 391 height 31
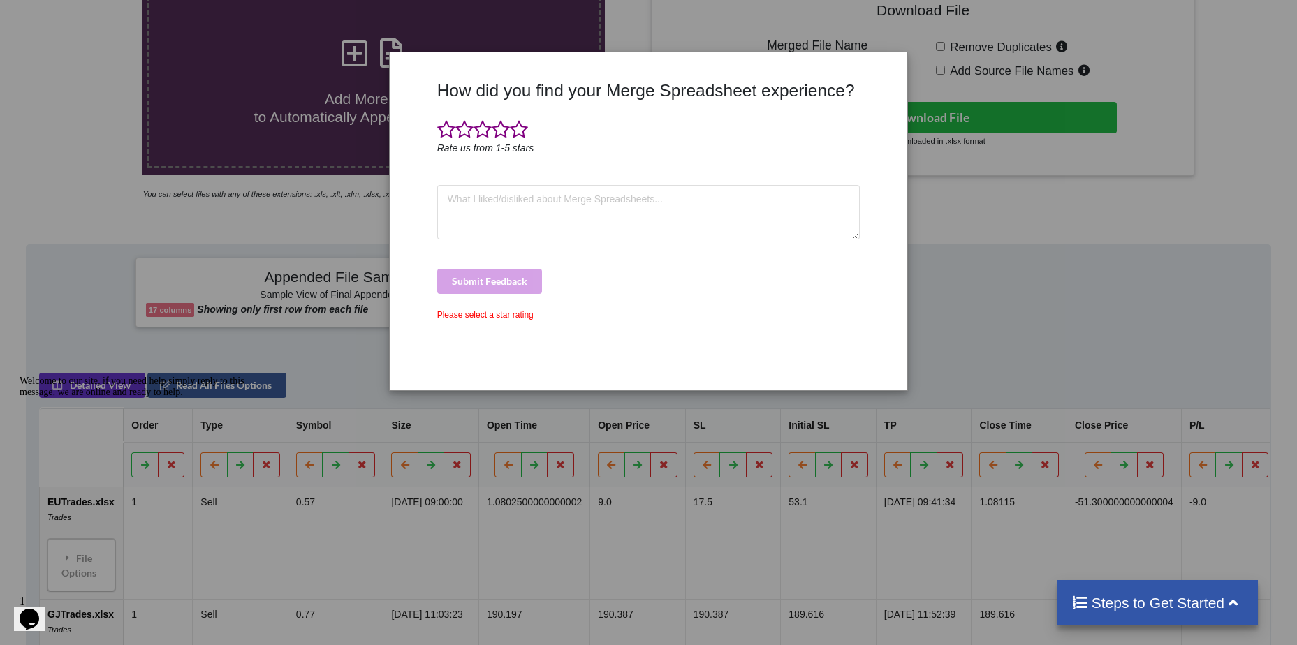
click at [1017, 286] on div "How did you find your Merge Spreadsheet experience? Rate us from 1-5 stars Subm…" at bounding box center [648, 322] width 1297 height 645
click at [872, 201] on div at bounding box center [884, 230] width 43 height 300
click at [524, 284] on div "Submit Feedback" at bounding box center [648, 281] width 423 height 25
click at [484, 323] on div "How did you find your Merge Spreadsheet experience? Rate us from 1-5 stars Subm…" at bounding box center [649, 230] width 430 height 300
click at [490, 313] on div "Please select a star rating" at bounding box center [648, 315] width 423 height 13
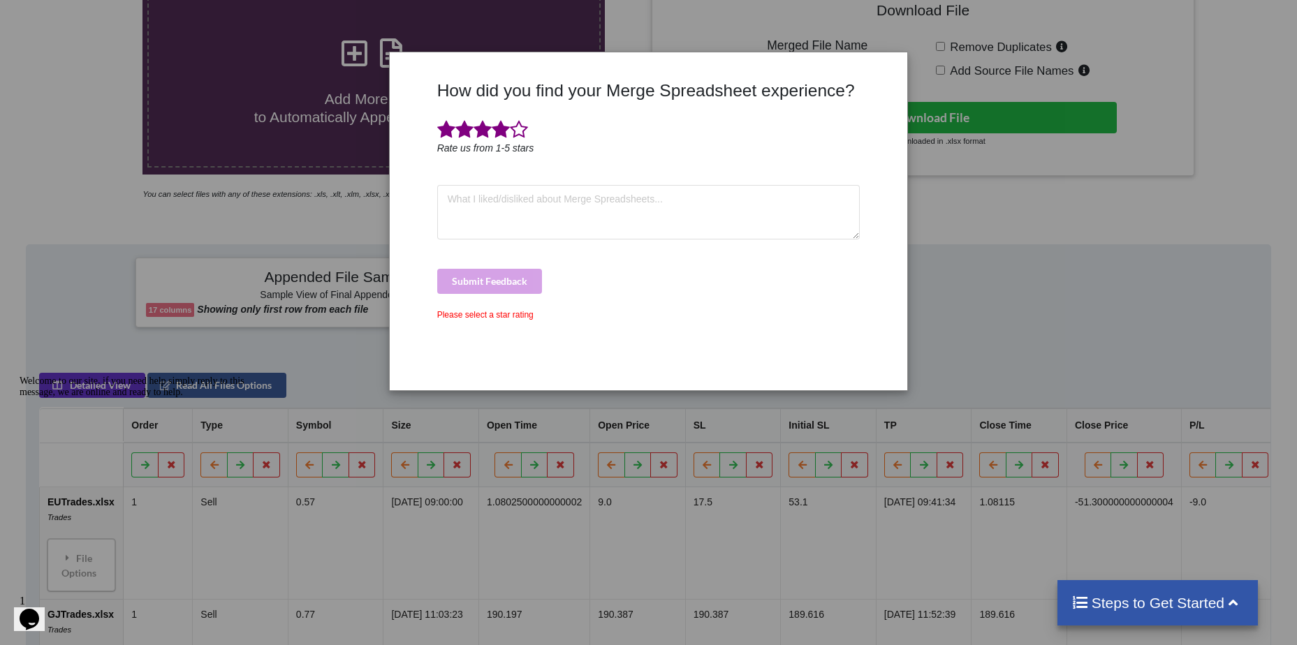
click at [498, 131] on span at bounding box center [501, 130] width 18 height 20
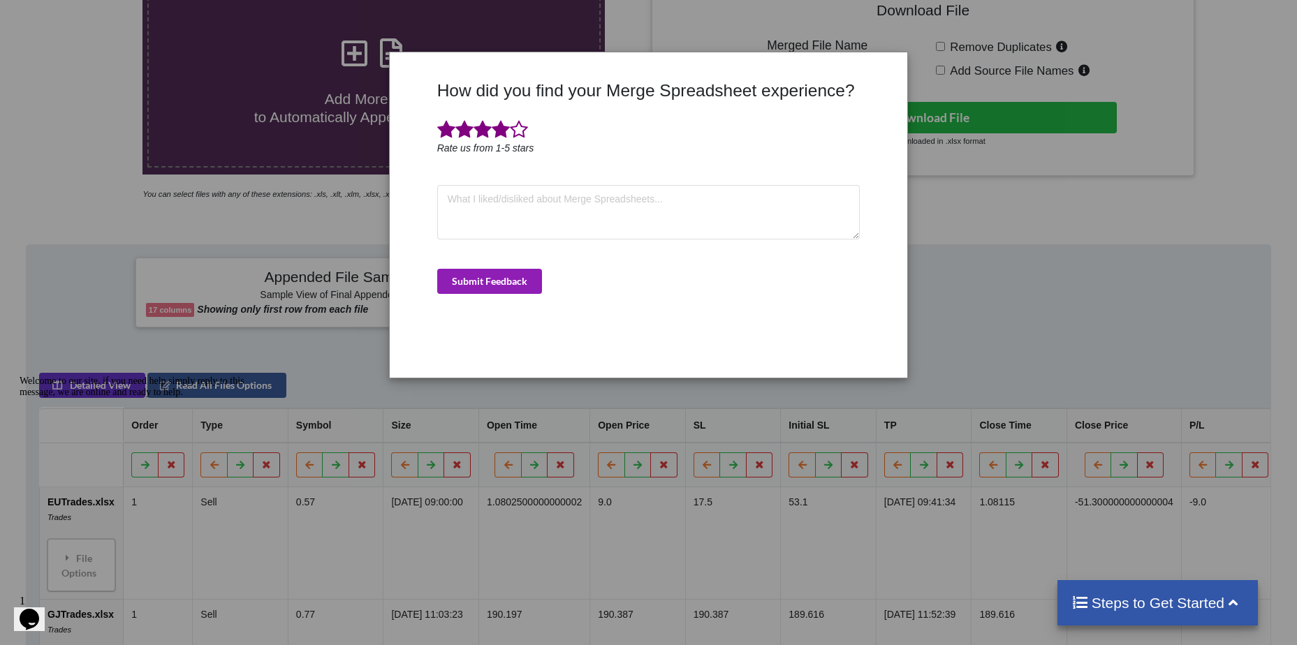
click at [483, 283] on button "Submit Feedback" at bounding box center [489, 281] width 105 height 25
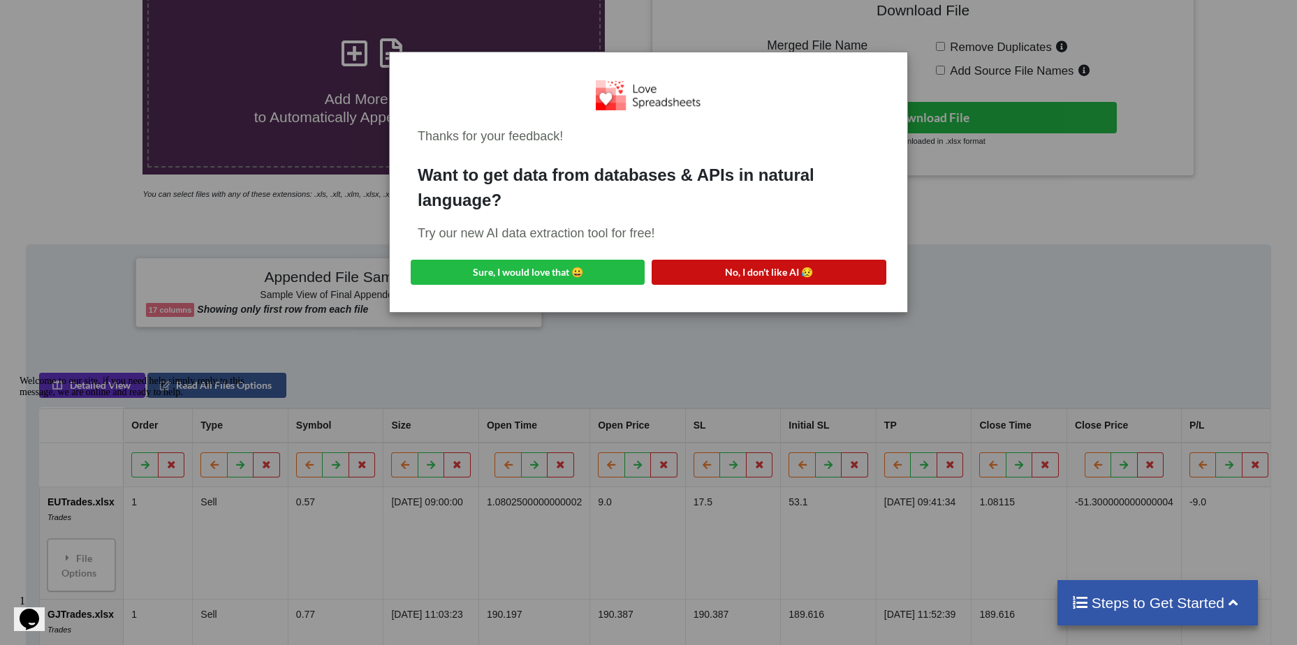
click at [685, 272] on button "No, I don't like AI 😥" at bounding box center [769, 272] width 234 height 25
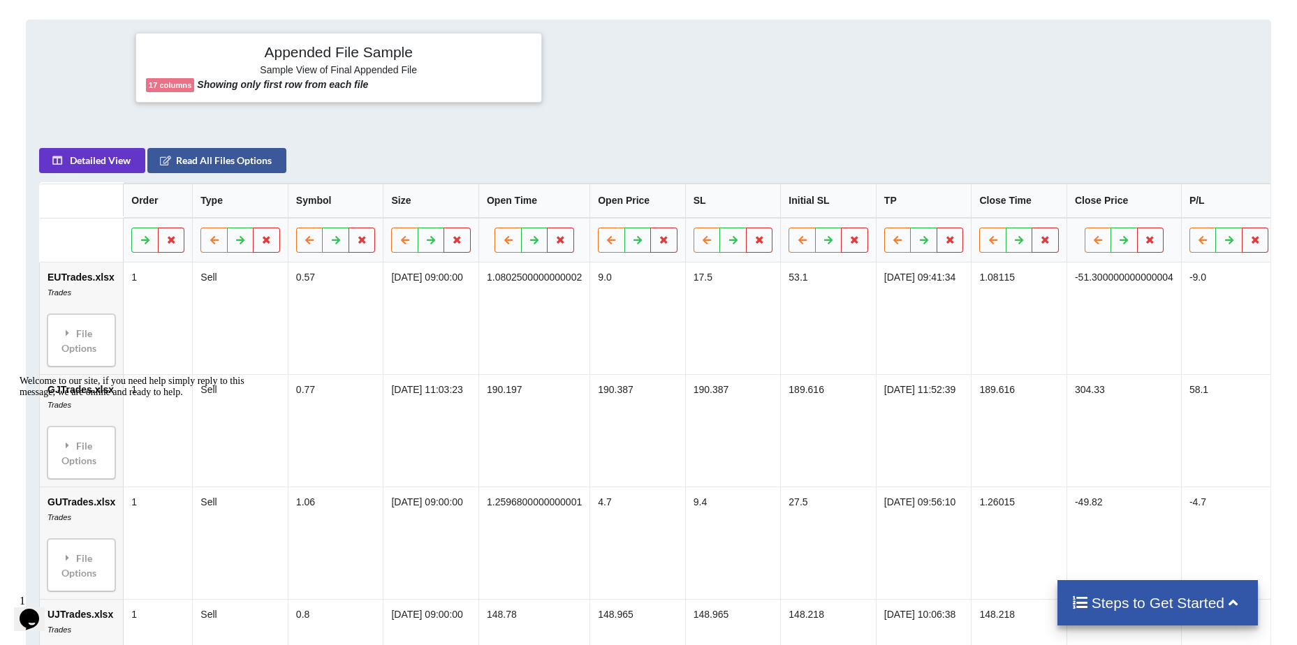
scroll to position [673, 0]
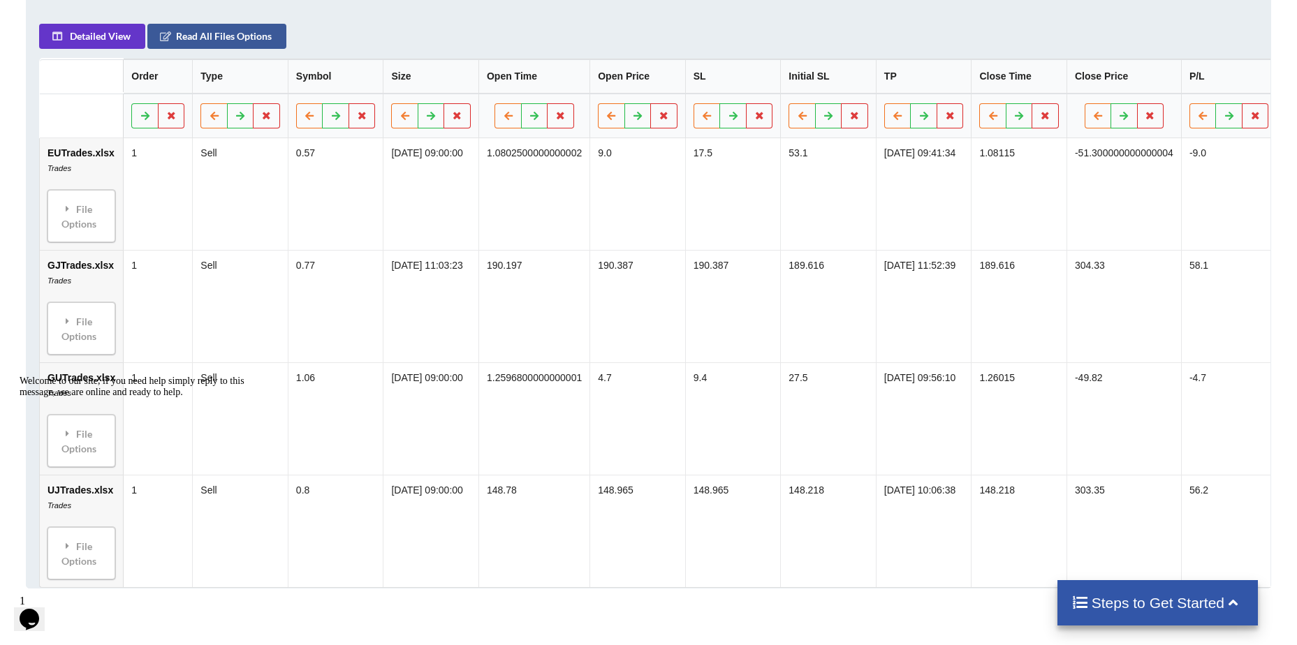
click at [83, 169] on td "EUTrades.xlsx Trades File Options Import Other Sheets File Options Delete File …" at bounding box center [81, 194] width 83 height 112
click at [61, 214] on icon at bounding box center [67, 209] width 13 height 10
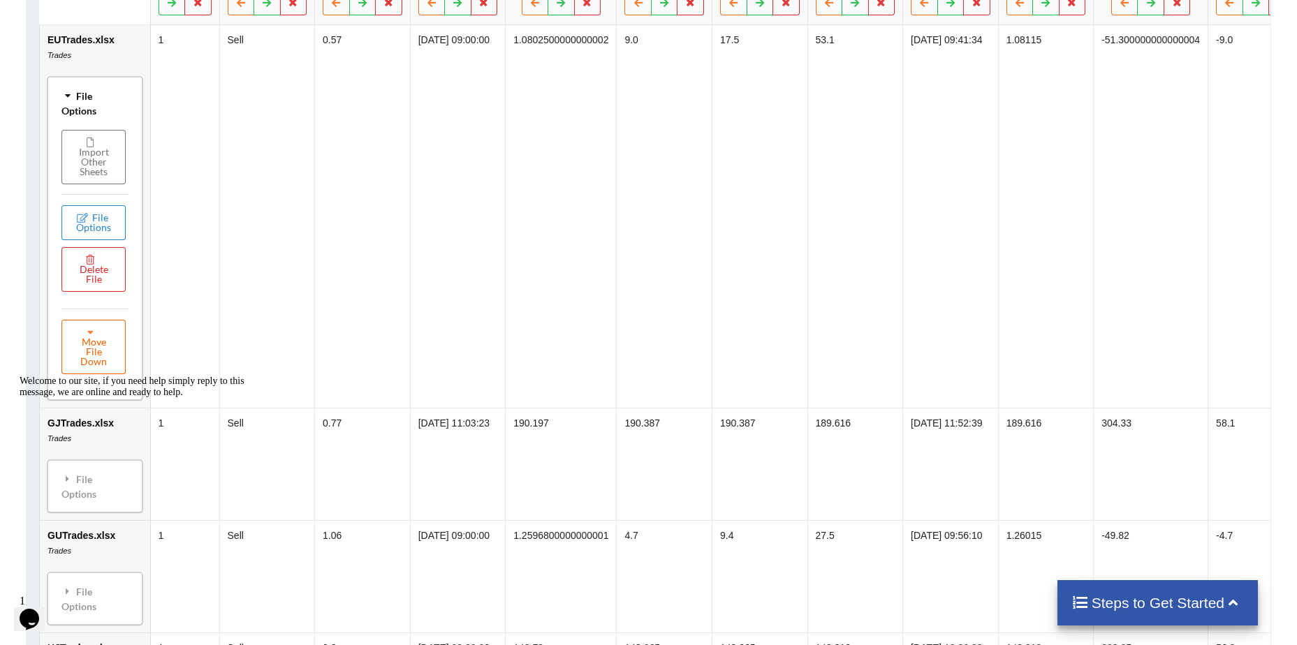
scroll to position [812, 0]
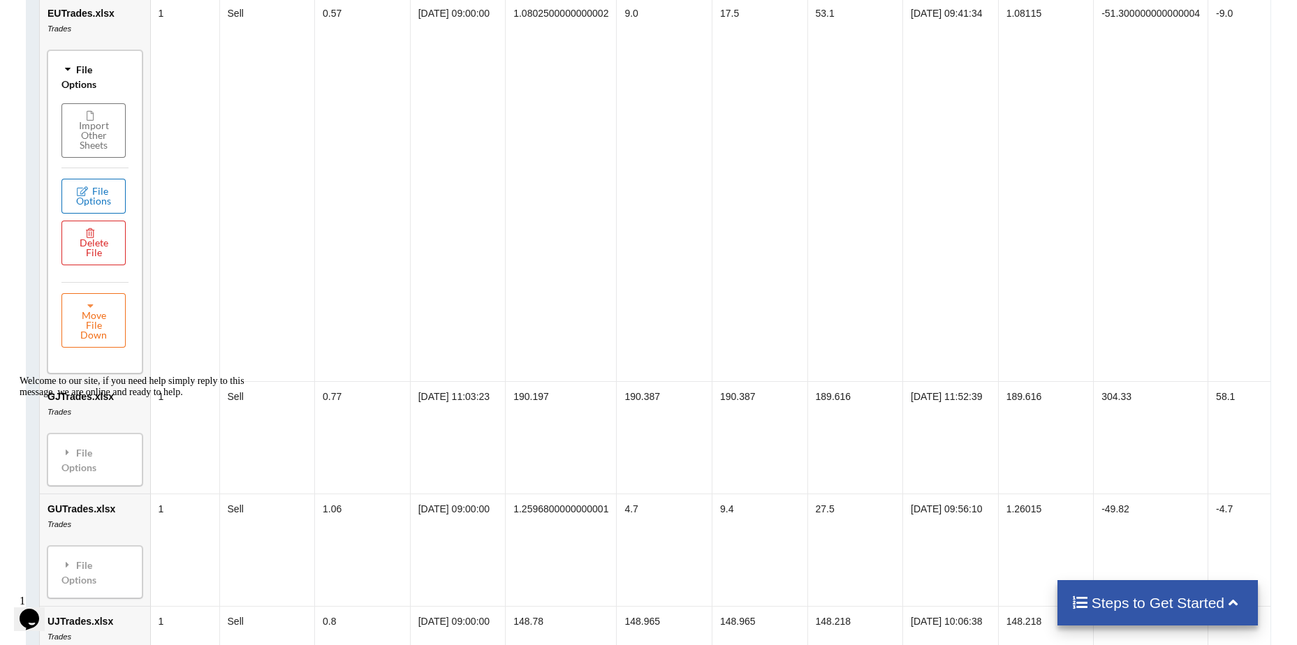
click at [100, 202] on button "File Options" at bounding box center [93, 196] width 64 height 35
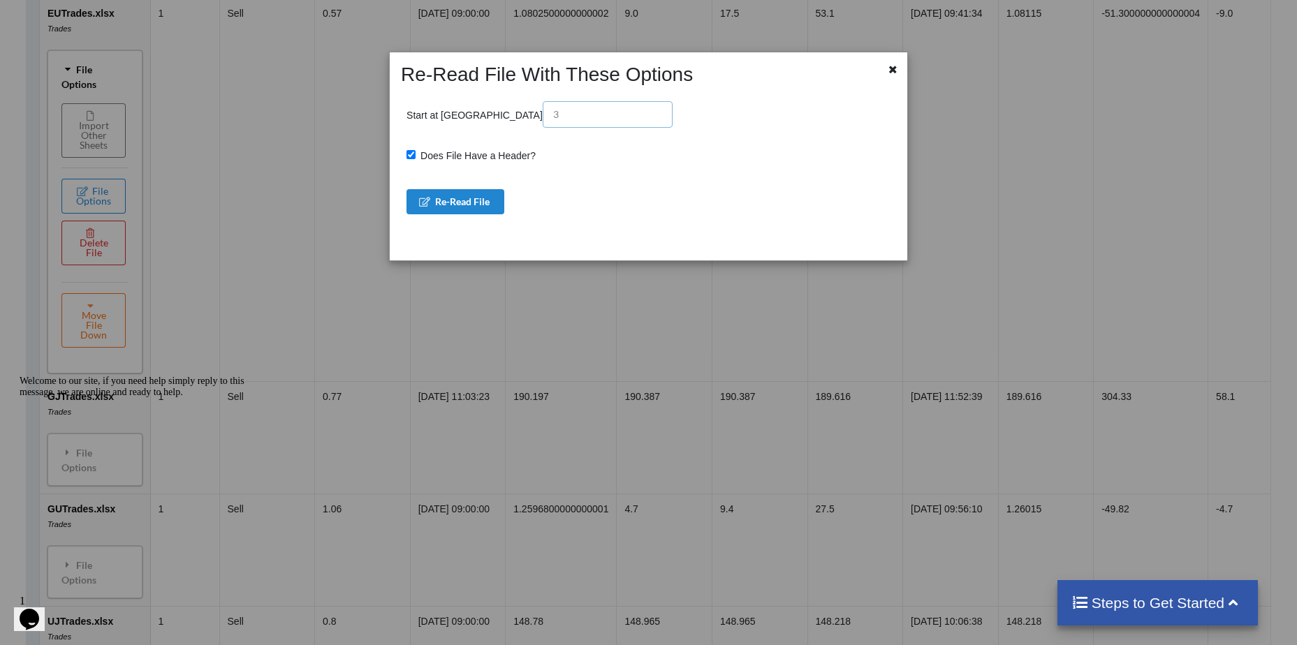
click at [543, 122] on input "text" at bounding box center [608, 114] width 130 height 27
click at [626, 122] on div "Start at [GEOGRAPHIC_DATA]" at bounding box center [651, 114] width 490 height 27
click at [895, 69] on icon at bounding box center [893, 68] width 12 height 10
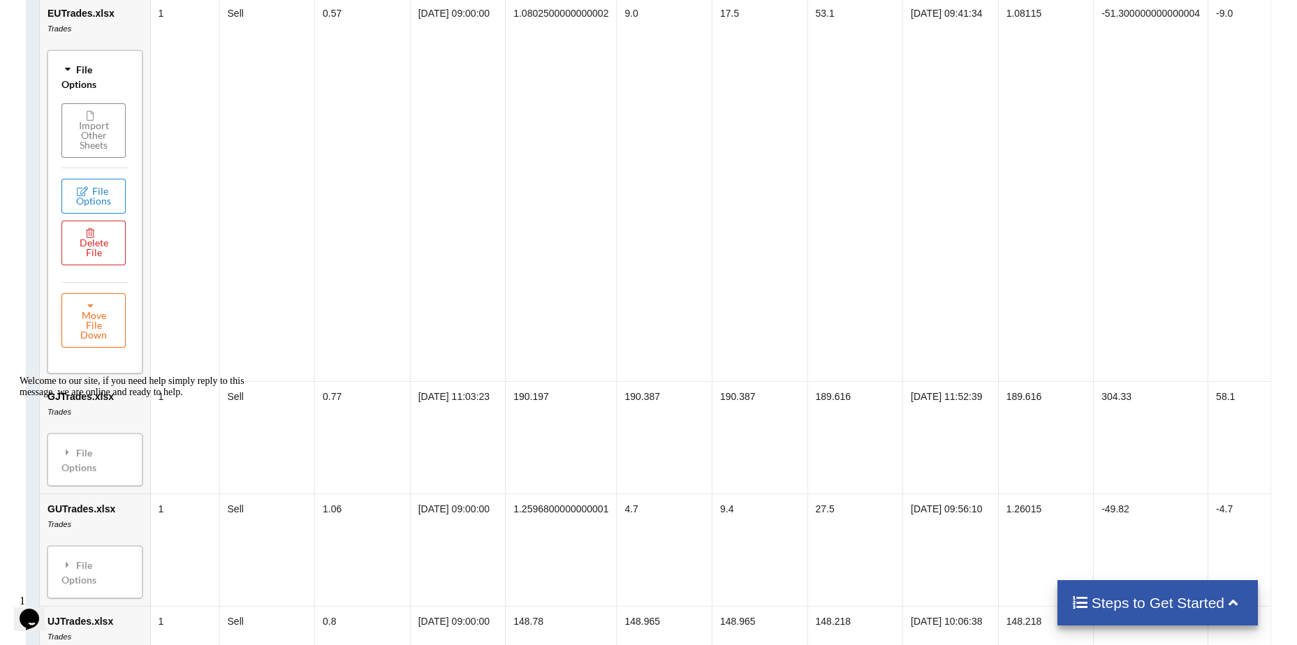
click at [117, 123] on button "Import Other Sheets" at bounding box center [93, 130] width 64 height 54
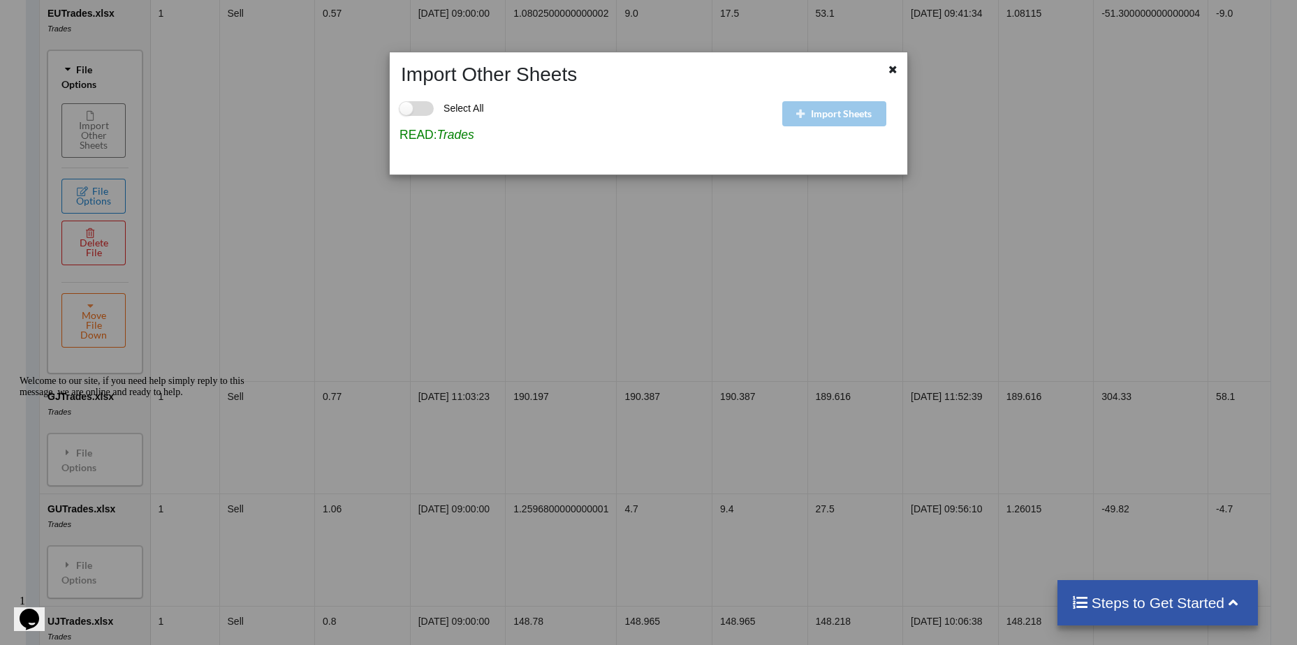
click at [427, 114] on label "Select All" at bounding box center [441, 108] width 85 height 15
checkbox input "false"
click at [431, 136] on b "READ:" at bounding box center [417, 135] width 37 height 14
click at [444, 138] on icon "Trades" at bounding box center [455, 135] width 37 height 14
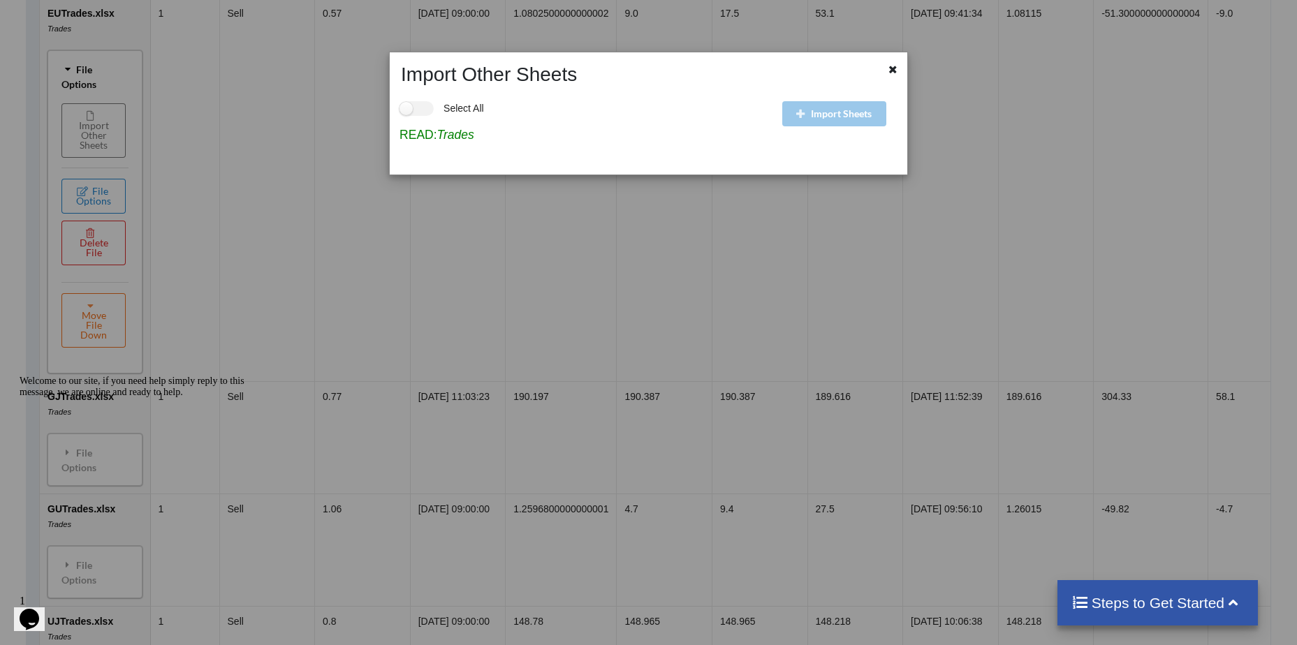
click at [816, 110] on div "Import Sheets" at bounding box center [843, 126] width 128 height 78
click at [897, 70] on icon at bounding box center [893, 68] width 12 height 10
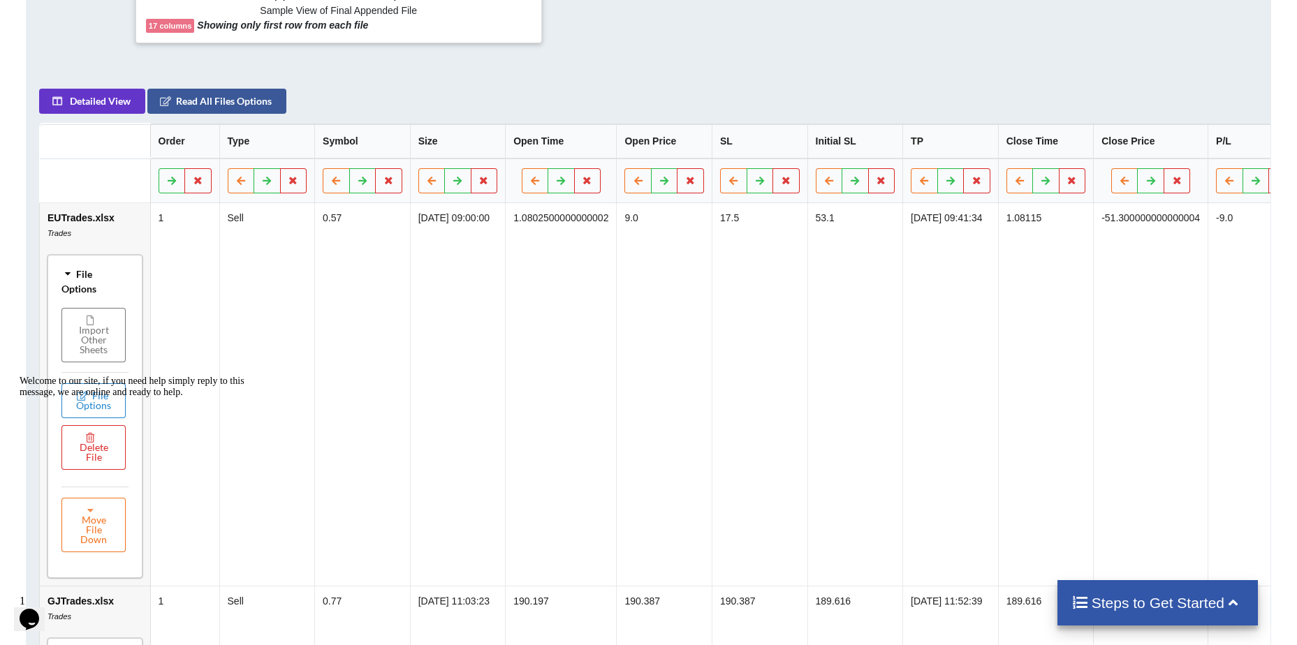
scroll to position [603, 0]
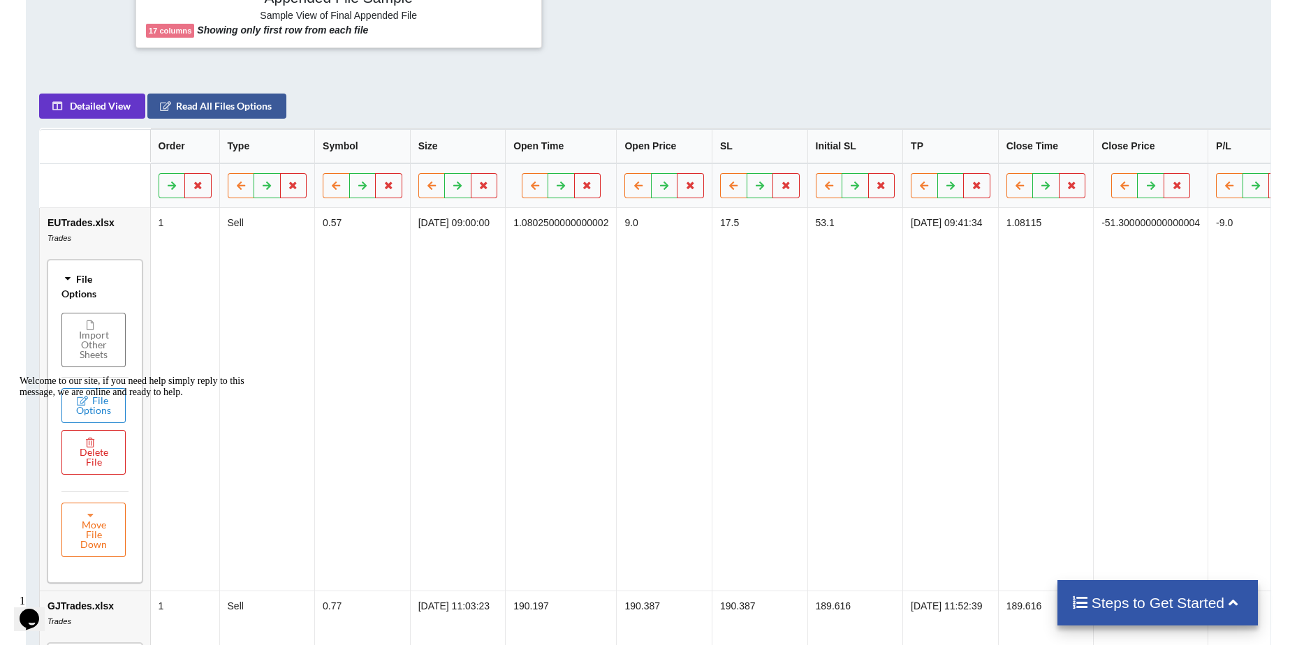
click at [75, 230] on td "EUTrades.xlsx Trades File Options Import Other Sheets File Options Delete File …" at bounding box center [95, 399] width 110 height 383
click at [70, 284] on icon at bounding box center [68, 278] width 10 height 13
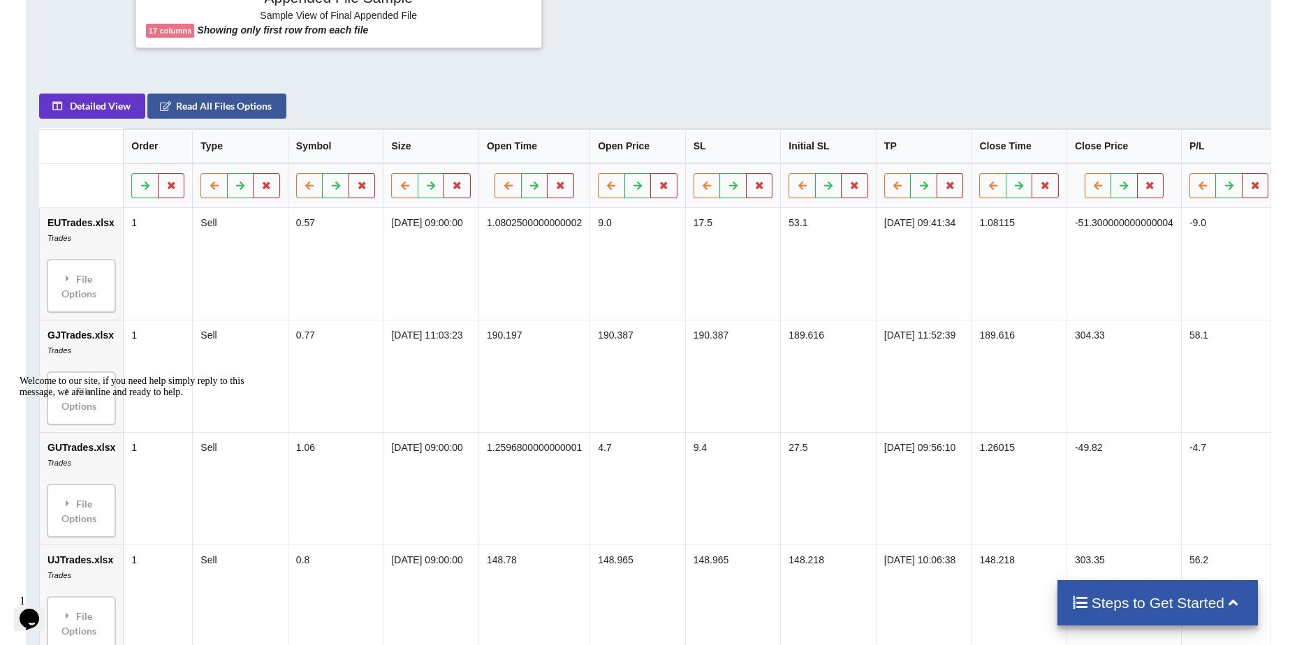
click at [154, 237] on td "1" at bounding box center [157, 264] width 69 height 112
click at [135, 233] on td "1" at bounding box center [157, 264] width 69 height 112
click at [133, 229] on td "1" at bounding box center [157, 264] width 69 height 112
click at [131, 229] on td "1" at bounding box center [157, 264] width 69 height 112
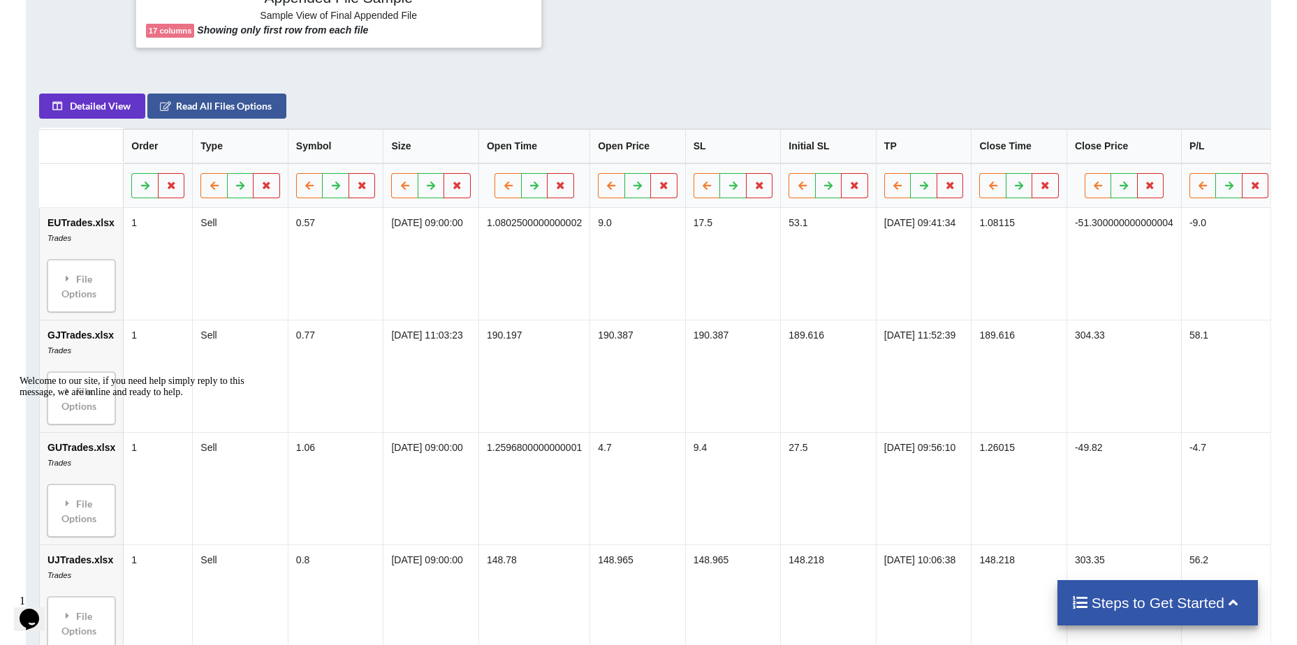
click at [132, 228] on td "1" at bounding box center [157, 264] width 69 height 112
drag, startPoint x: 132, startPoint y: 228, endPoint x: 116, endPoint y: 229, distance: 16.1
click at [116, 229] on tr "EUTrades.xlsx Trades File Options Import Other Sheets File Options Delete File …" at bounding box center [883, 264] width 1687 height 112
drag, startPoint x: 116, startPoint y: 229, endPoint x: 156, endPoint y: 233, distance: 40.0
click at [156, 233] on td "1" at bounding box center [157, 264] width 69 height 112
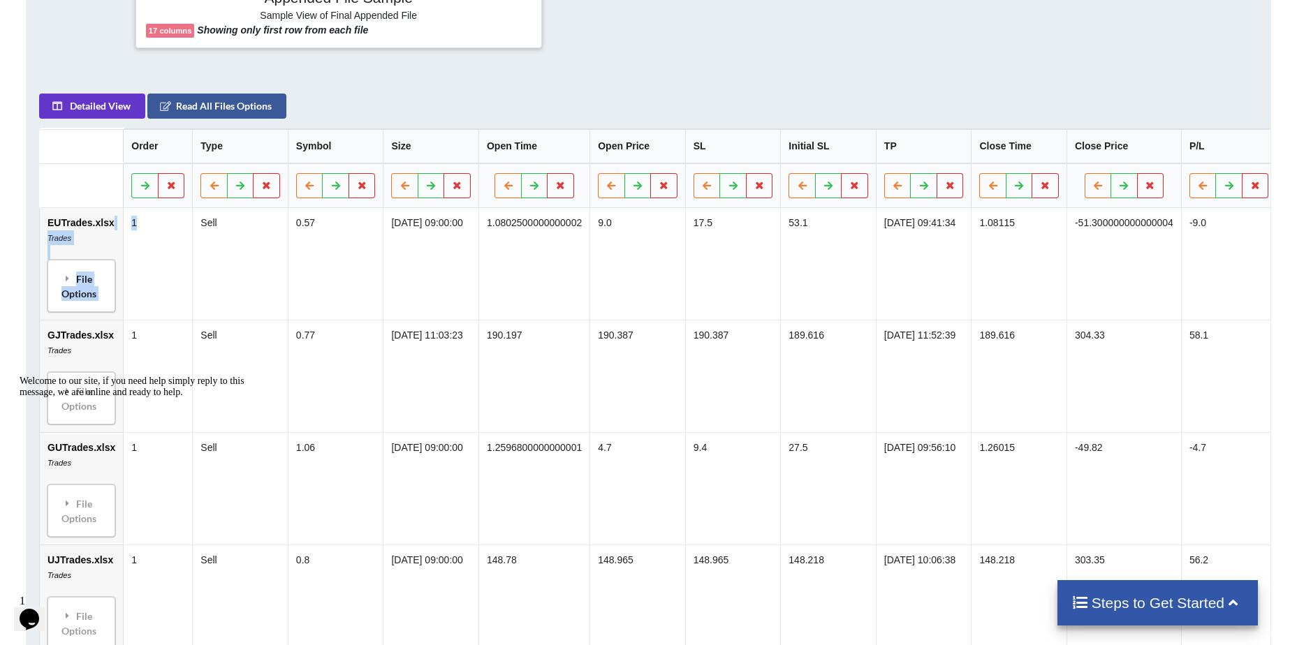
click at [74, 260] on td "EUTrades.xlsx Trades File Options Import Other Sheets File Options Delete File …" at bounding box center [81, 264] width 83 height 112
click at [108, 119] on button "Detailed View" at bounding box center [92, 106] width 106 height 25
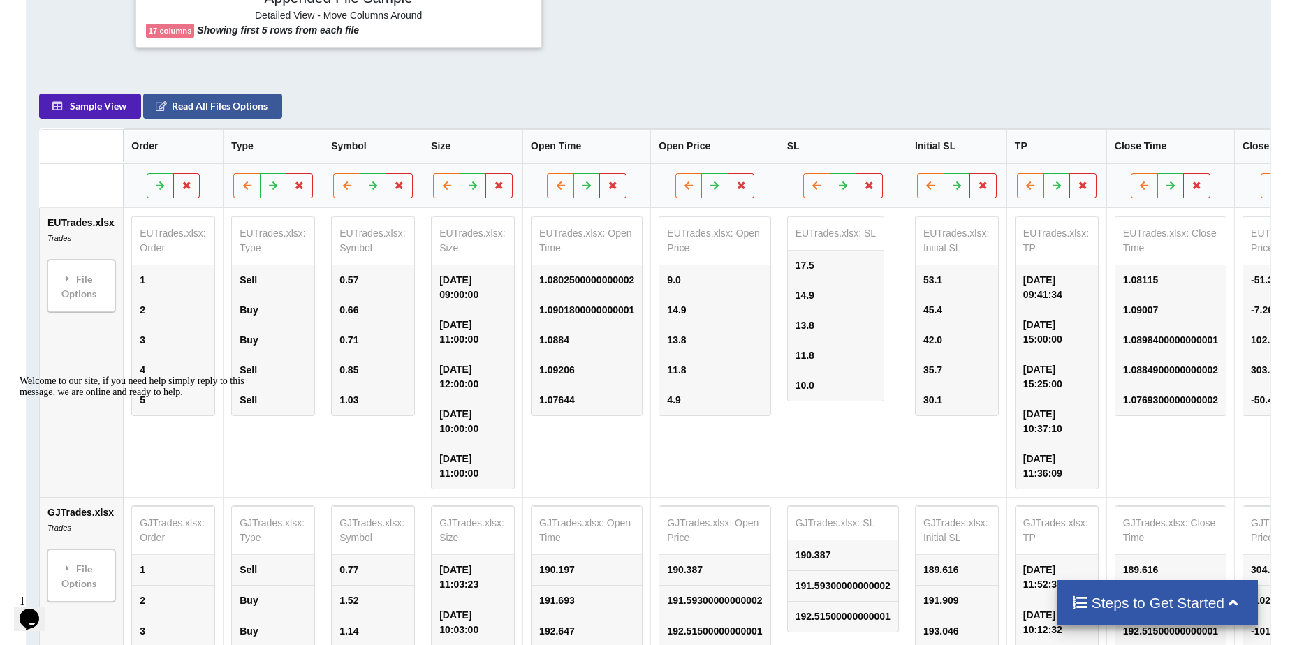
click at [106, 117] on button "Sample View" at bounding box center [90, 106] width 102 height 25
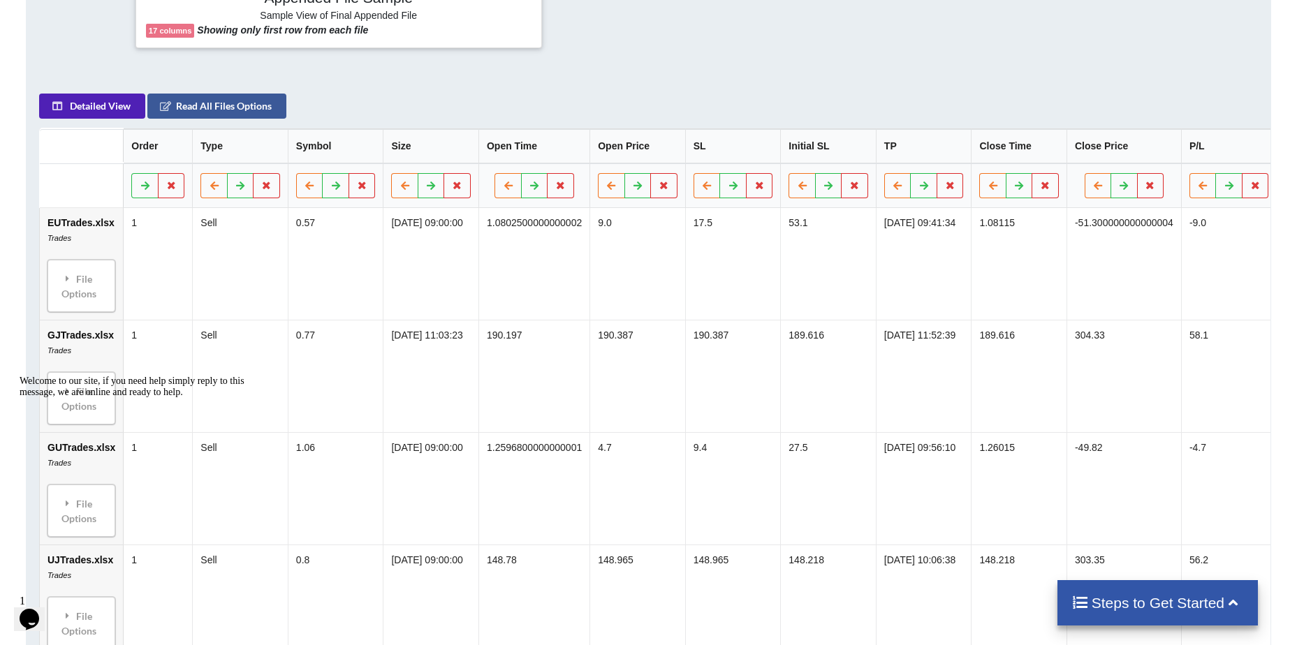
click at [106, 117] on button "Detailed View" at bounding box center [92, 106] width 106 height 25
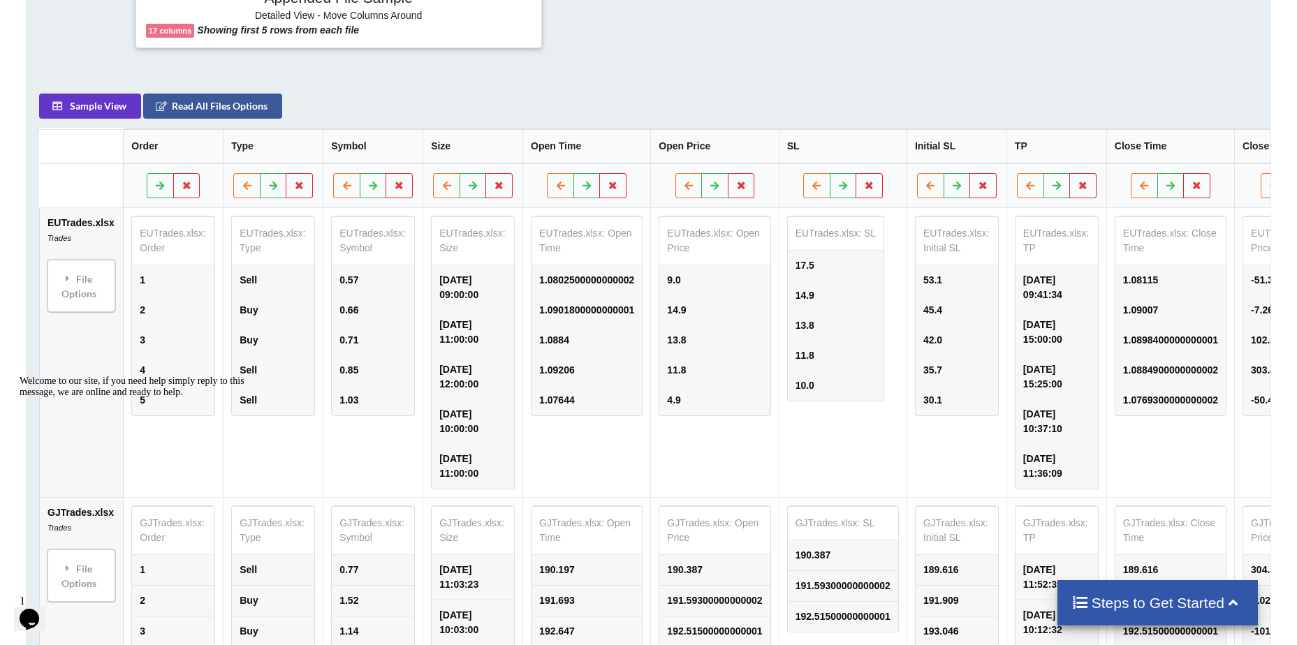
click at [149, 385] on div "Welcome to our site, if you need help simply reply to this message, we are onli…" at bounding box center [145, 387] width 251 height 22
click at [149, 252] on table "EUTrades.xlsx: Order 1 2 3 4 5" at bounding box center [173, 316] width 84 height 200
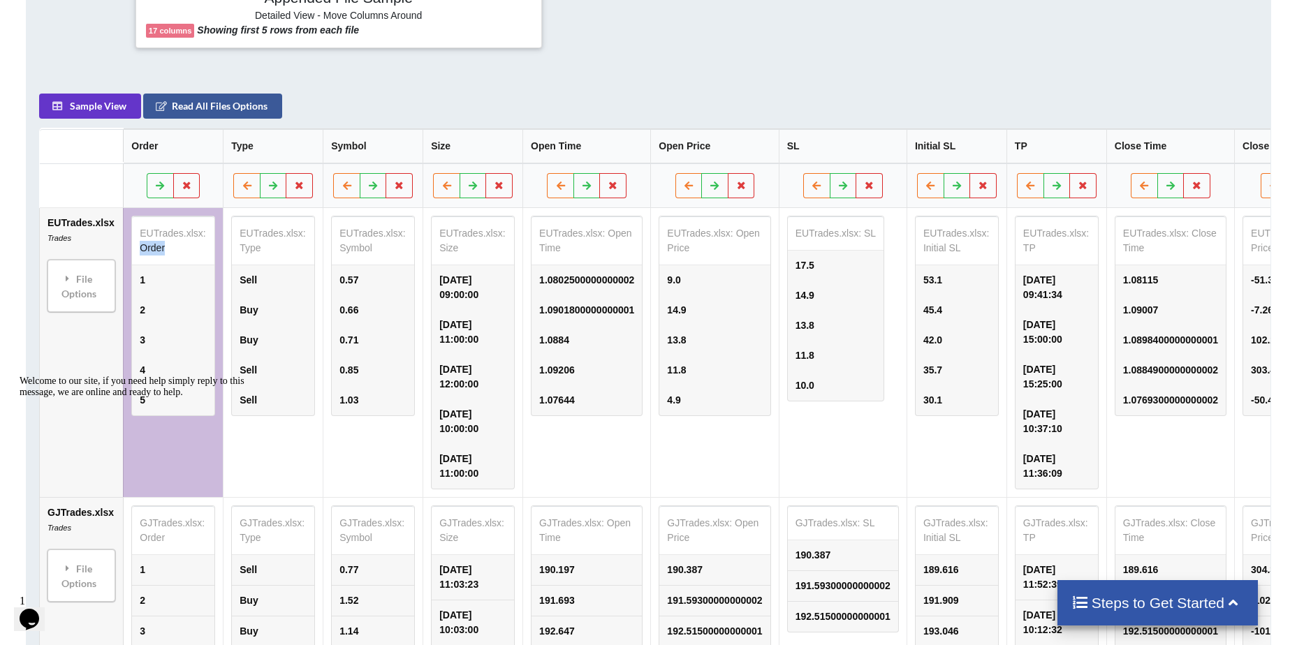
click at [149, 252] on table "EUTrades.xlsx: Order 1 2 3 4 5" at bounding box center [173, 316] width 84 height 200
drag, startPoint x: 149, startPoint y: 252, endPoint x: 182, endPoint y: 260, distance: 33.9
click at [182, 260] on table "EUTrades.xlsx: Order 1 2 3 4 5" at bounding box center [173, 316] width 84 height 200
click at [244, 259] on table "EUTrades.xlsx: Type Sell Buy Buy Sell Sell" at bounding box center [273, 316] width 84 height 200
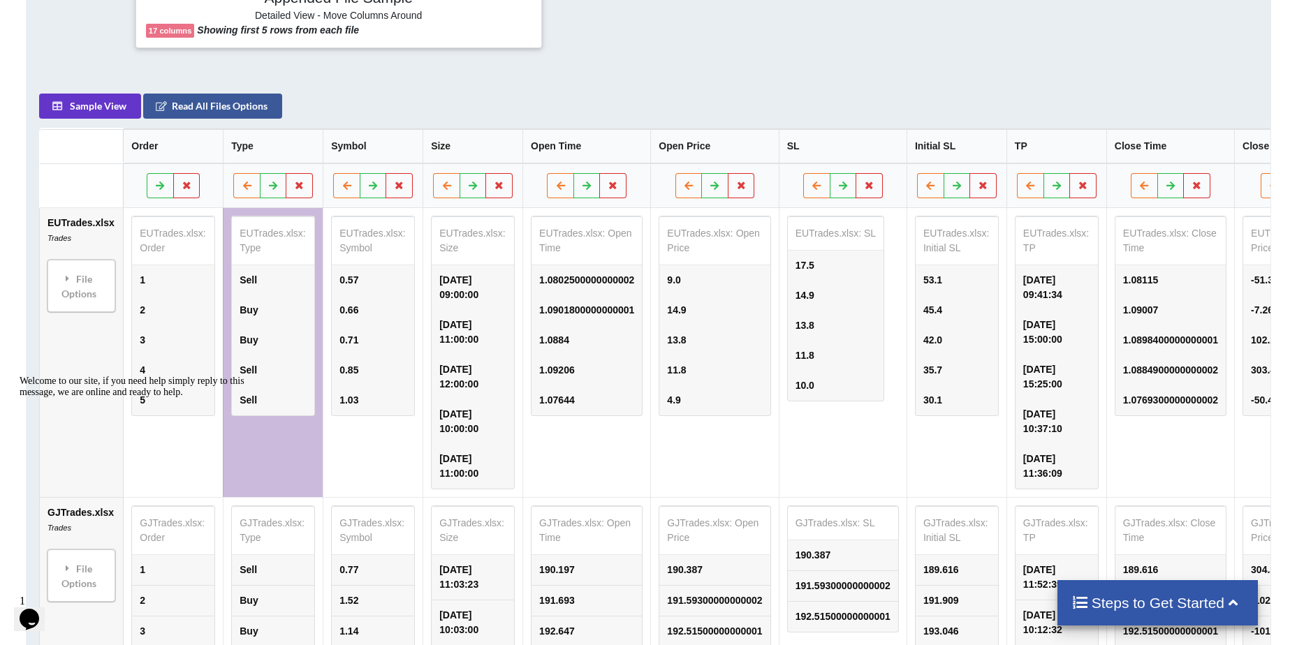
click at [363, 254] on table "EUTrades.xlsx: Symbol 0.57 0.66 0.71 0.85 1.03" at bounding box center [373, 316] width 84 height 200
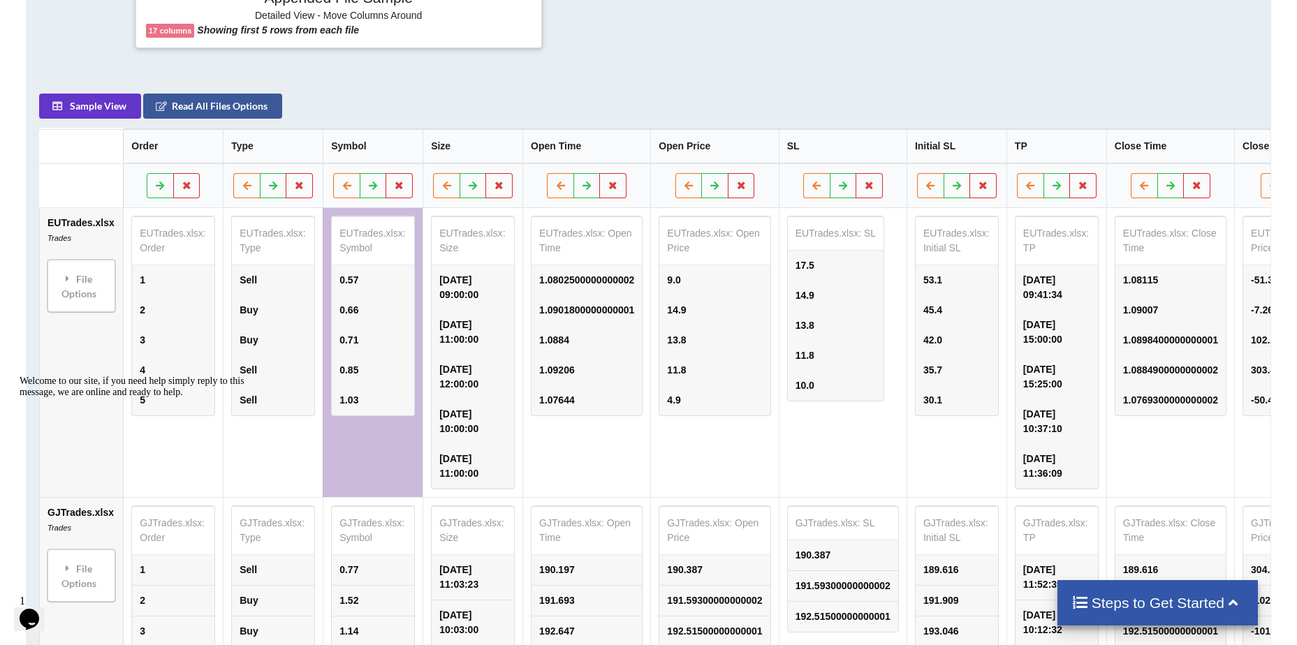
click at [274, 248] on table "EUTrades.xlsx: Type Sell Buy Buy Sell Sell" at bounding box center [273, 316] width 84 height 200
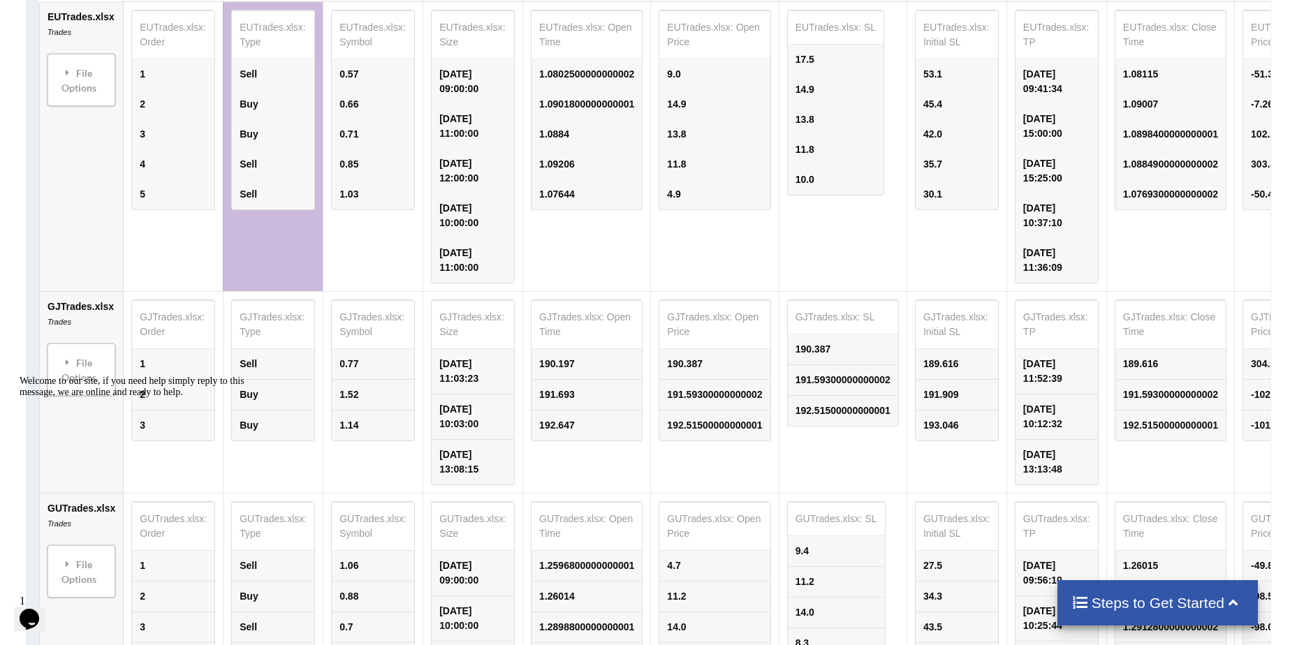
scroll to position [812, 0]
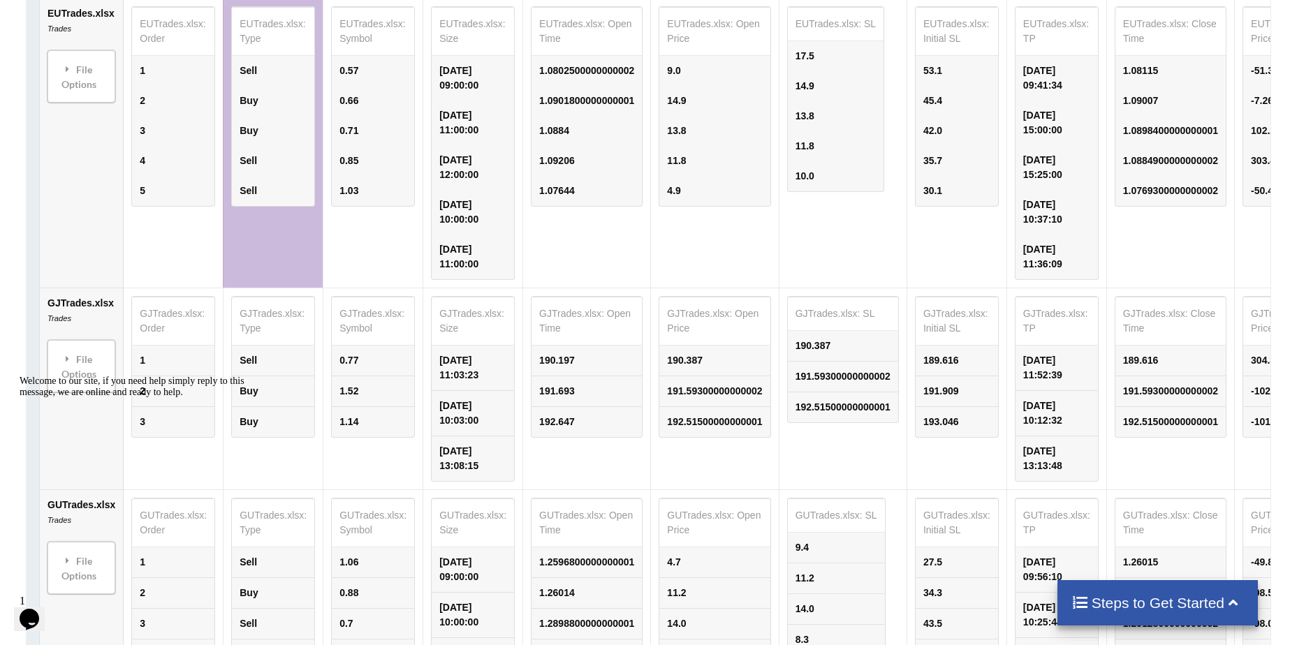
click at [87, 316] on td "GJTrades.xlsx Trades File Options Import Other Sheets File Options Delete File …" at bounding box center [81, 389] width 83 height 202
click at [71, 358] on div "File Options" at bounding box center [81, 366] width 59 height 44
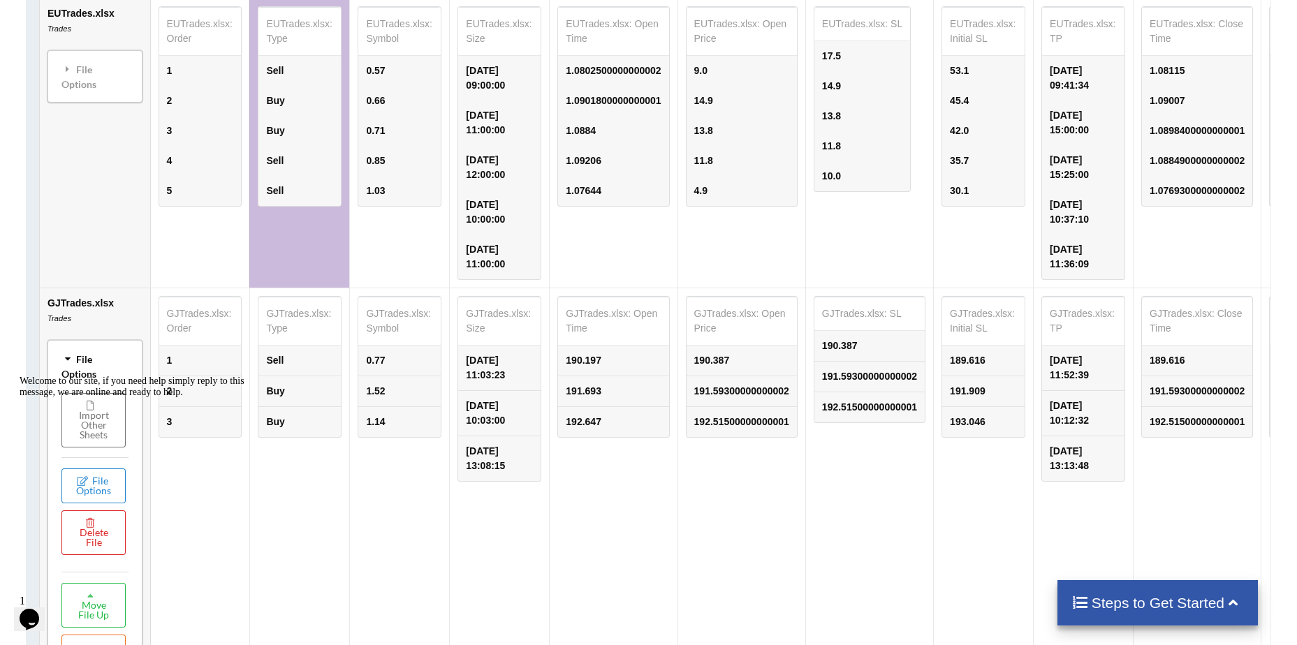
click at [71, 359] on div "File Options" at bounding box center [95, 366] width 87 height 44
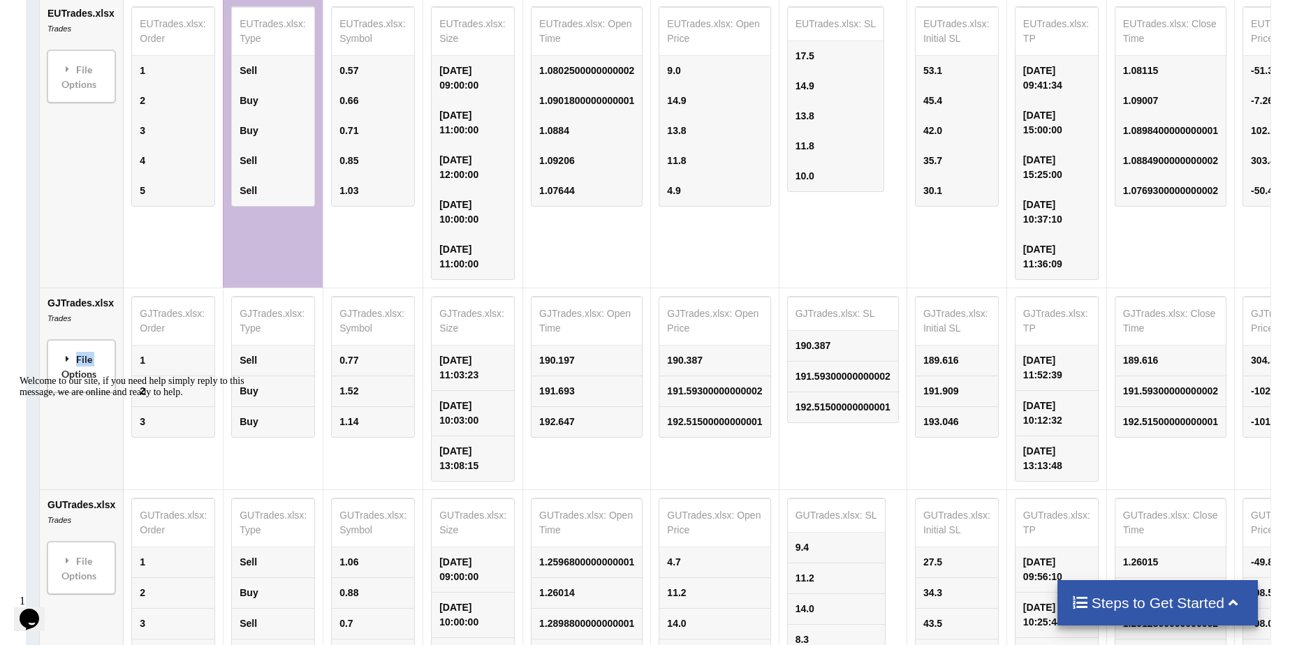
click at [71, 359] on div "File Options" at bounding box center [81, 366] width 59 height 44
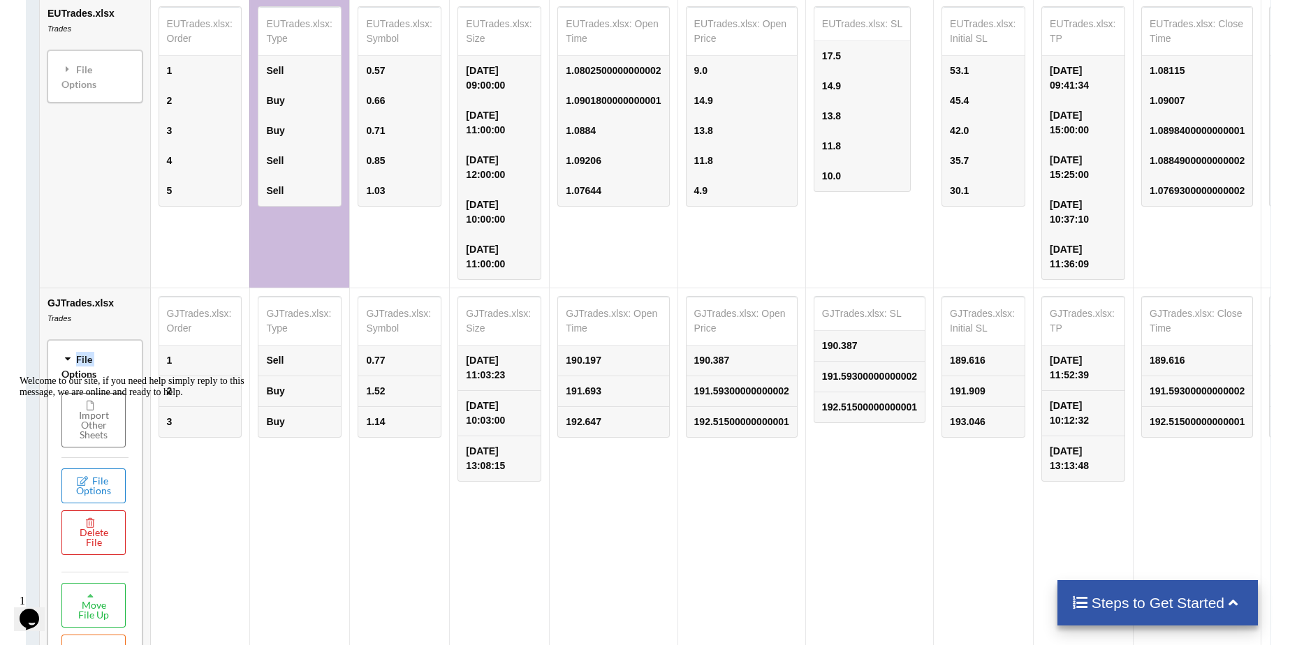
drag, startPoint x: 85, startPoint y: 729, endPoint x: 103, endPoint y: 372, distance: 358.1
click at [103, 376] on div "Welcome to our site, if you need help simply reply to this message, we are onli…" at bounding box center [145, 387] width 251 height 22
click at [73, 365] on div "File Options" at bounding box center [95, 366] width 87 height 44
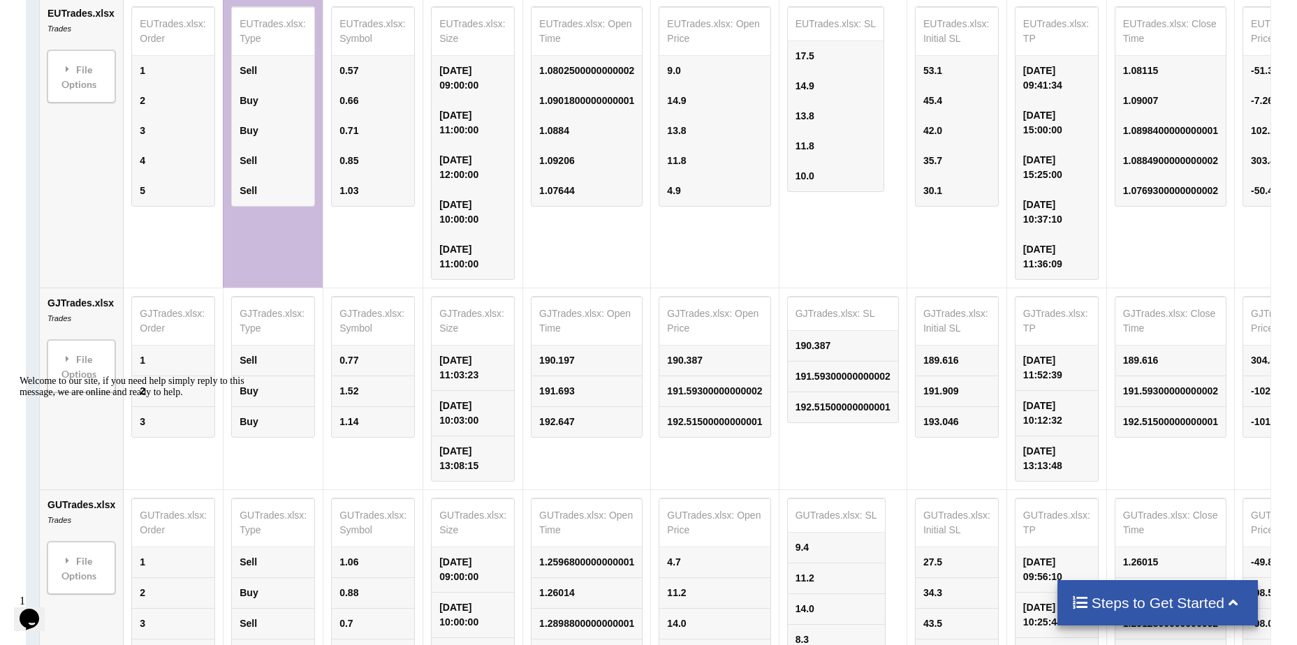
click at [85, 376] on div "Welcome to our site, if you need help simply reply to this message, we are onli…" at bounding box center [145, 387] width 251 height 22
click at [68, 364] on icon at bounding box center [67, 359] width 13 height 10
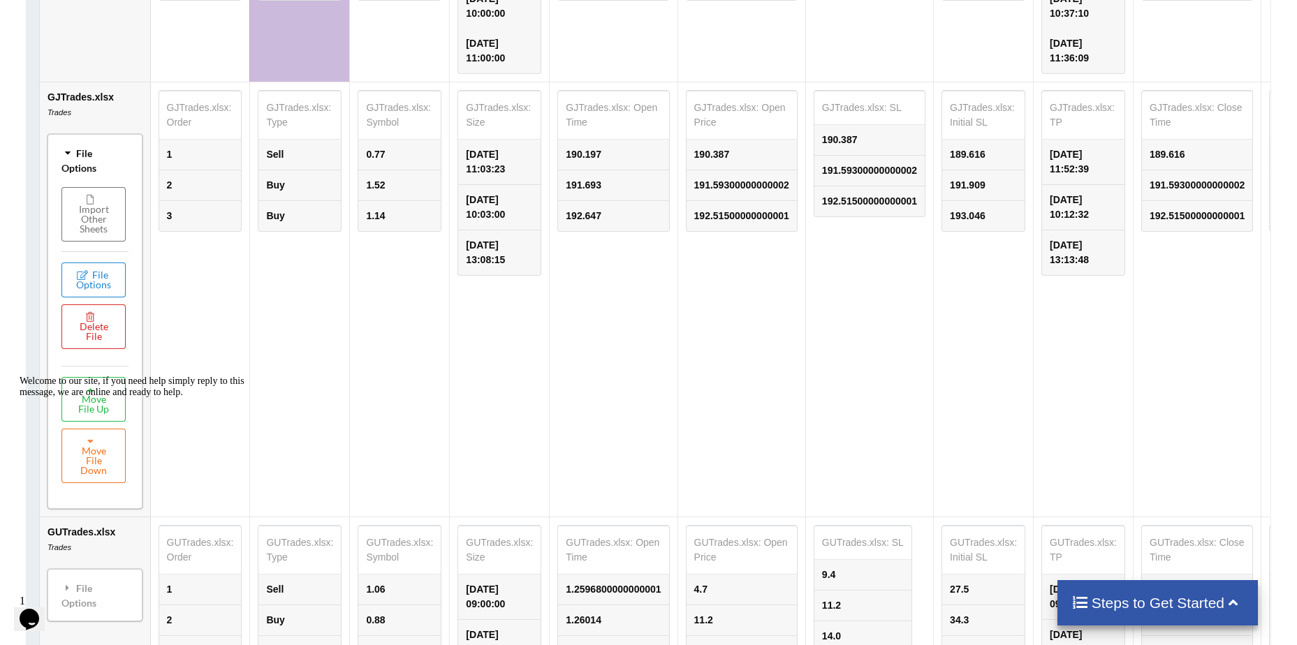
scroll to position [1022, 0]
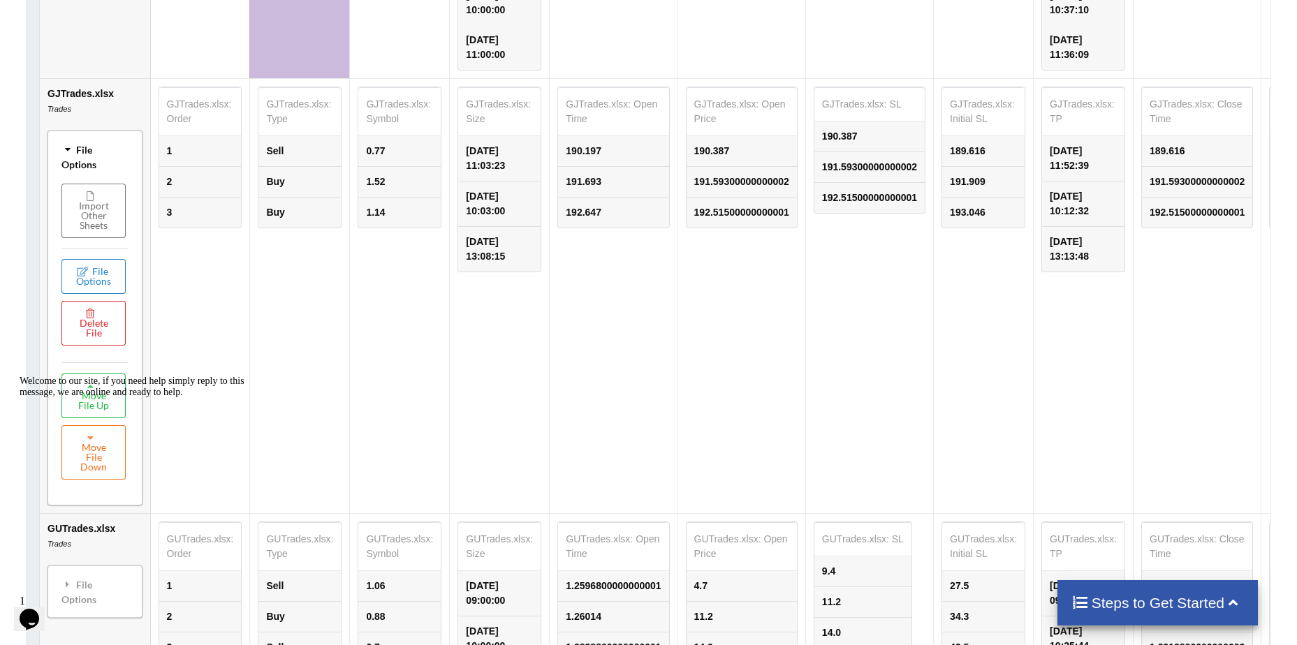
click at [89, 167] on div "File Options" at bounding box center [95, 157] width 87 height 44
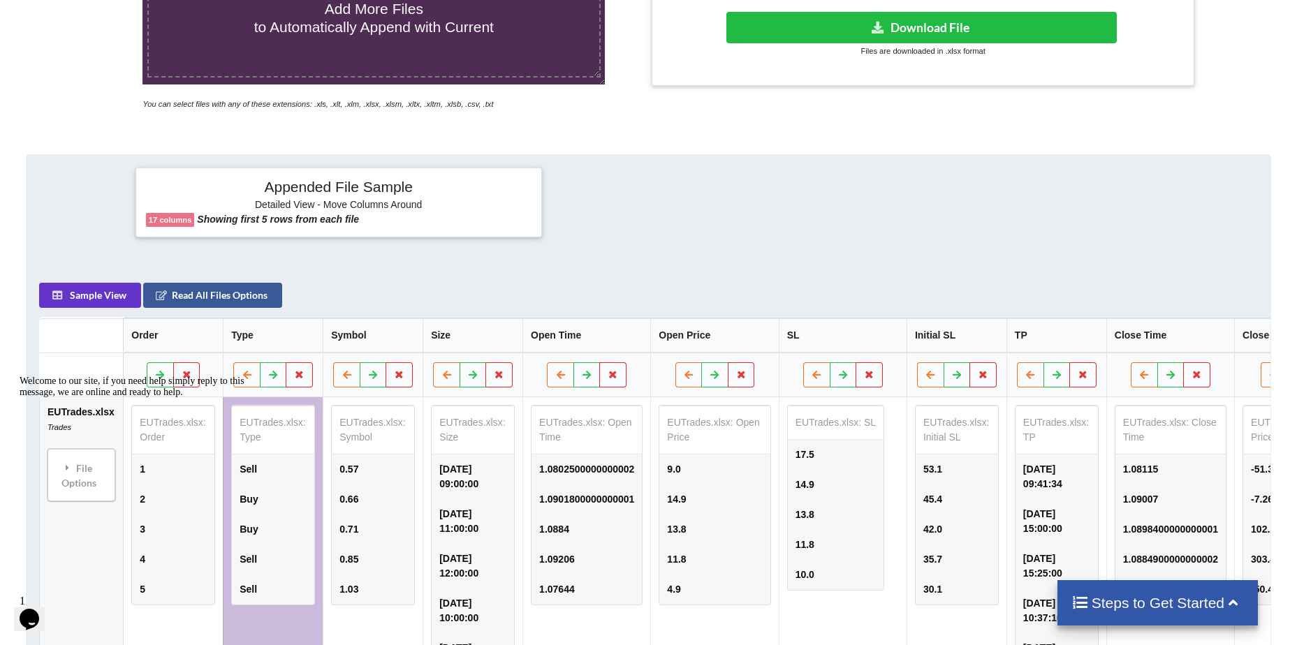
scroll to position [232, 0]
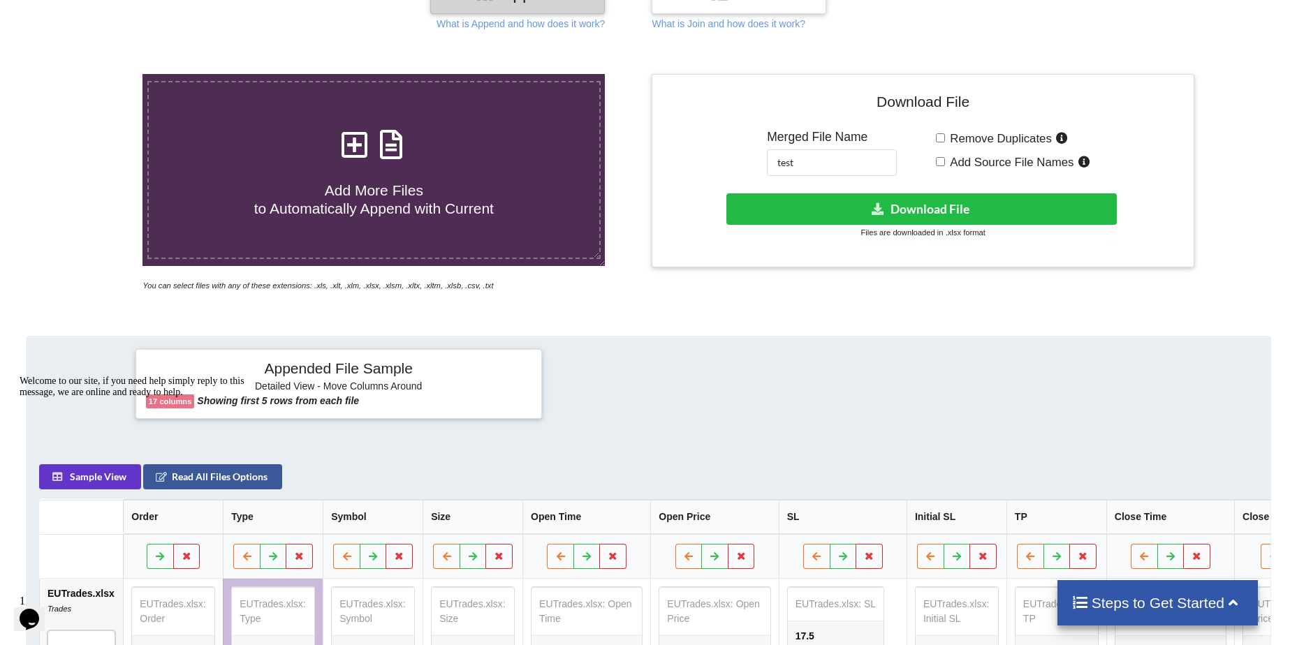
click at [251, 398] on div "Welcome to our site, if you need help simply reply to this message, we are onli…" at bounding box center [145, 387] width 251 height 22
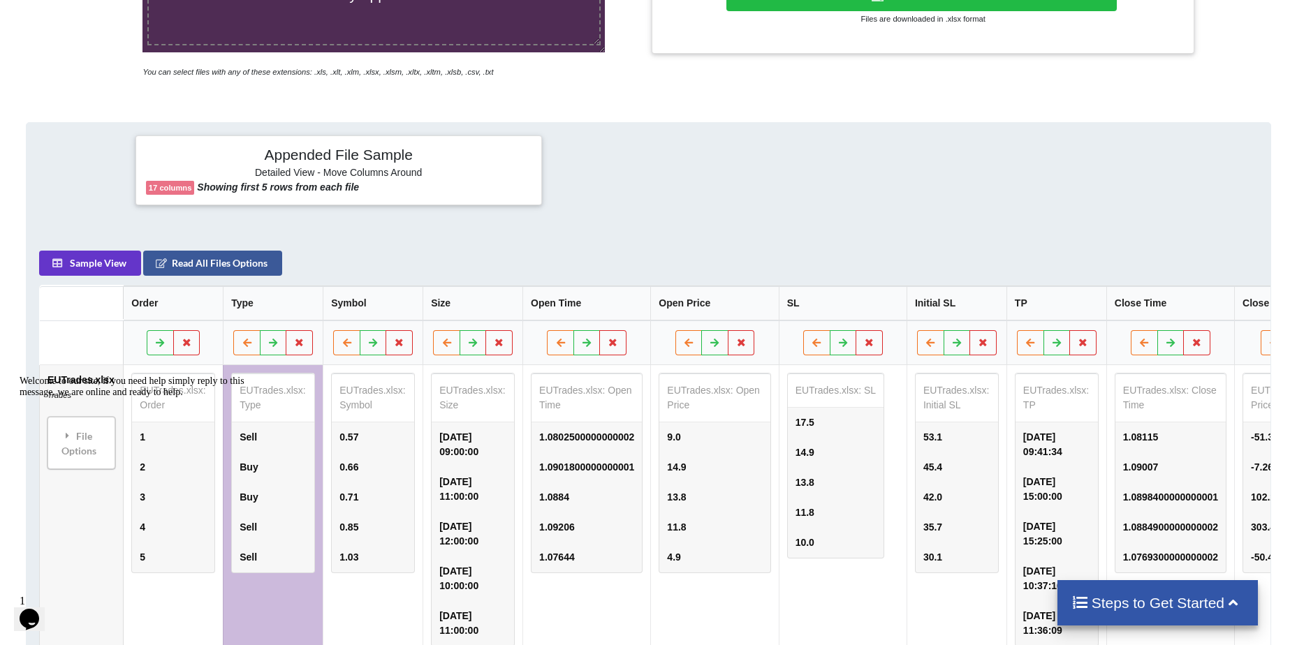
scroll to position [441, 0]
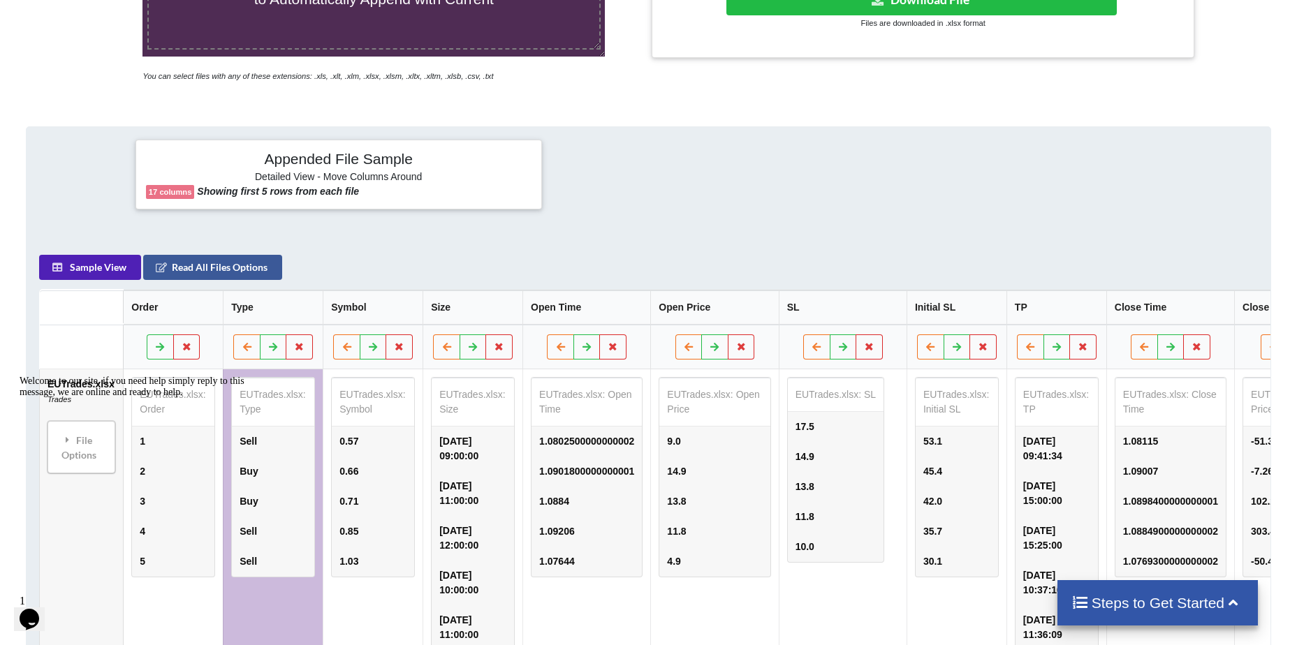
click at [110, 274] on button "Sample View" at bounding box center [90, 267] width 102 height 25
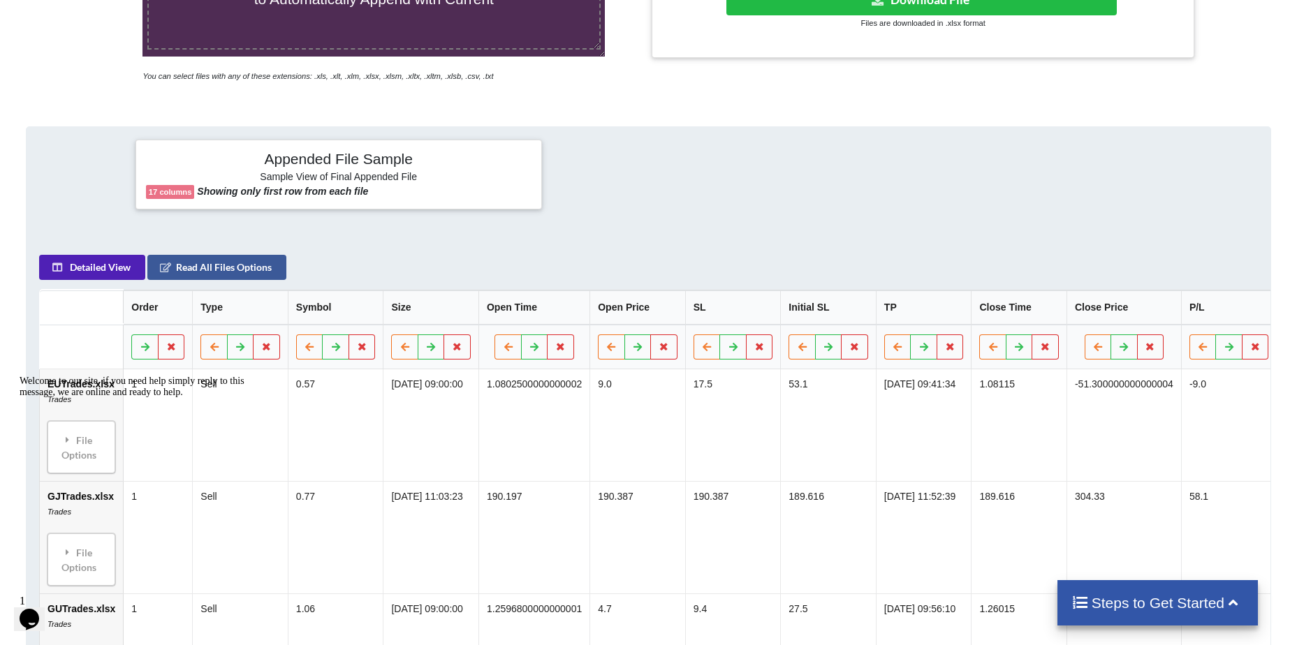
click at [110, 274] on button "Detailed View" at bounding box center [92, 267] width 106 height 25
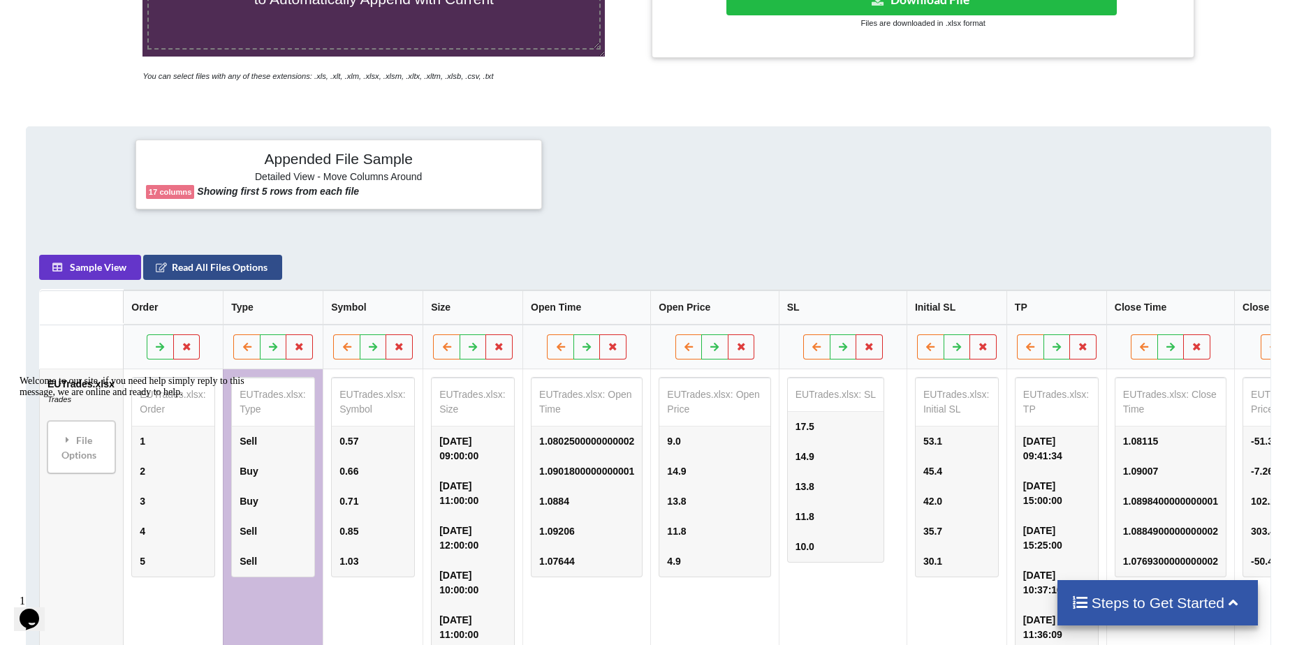
click at [166, 271] on icon at bounding box center [162, 267] width 12 height 8
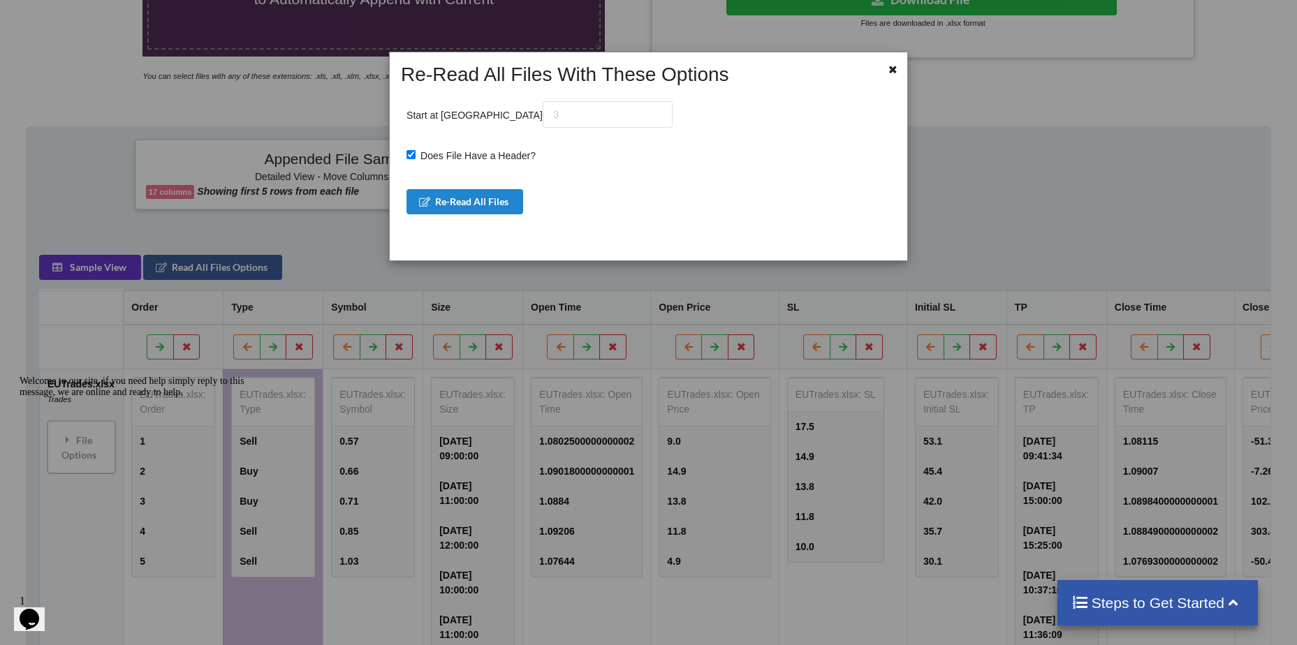
click at [892, 66] on icon at bounding box center [893, 68] width 12 height 10
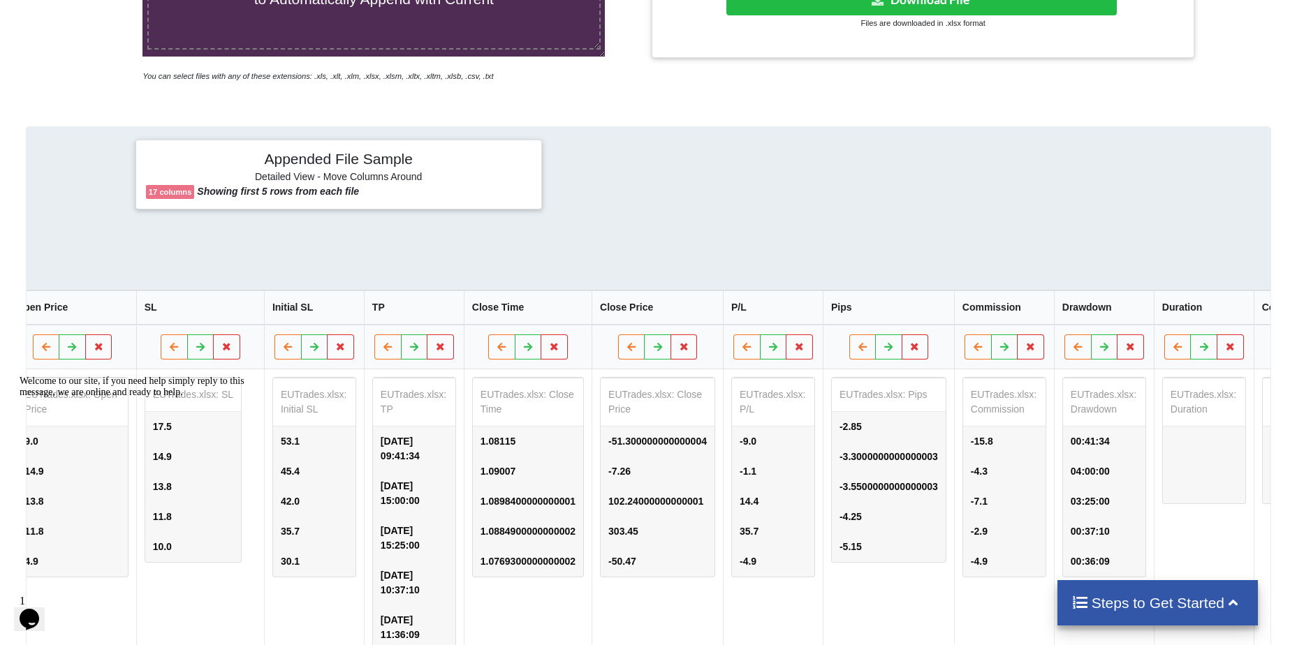
scroll to position [0, 690]
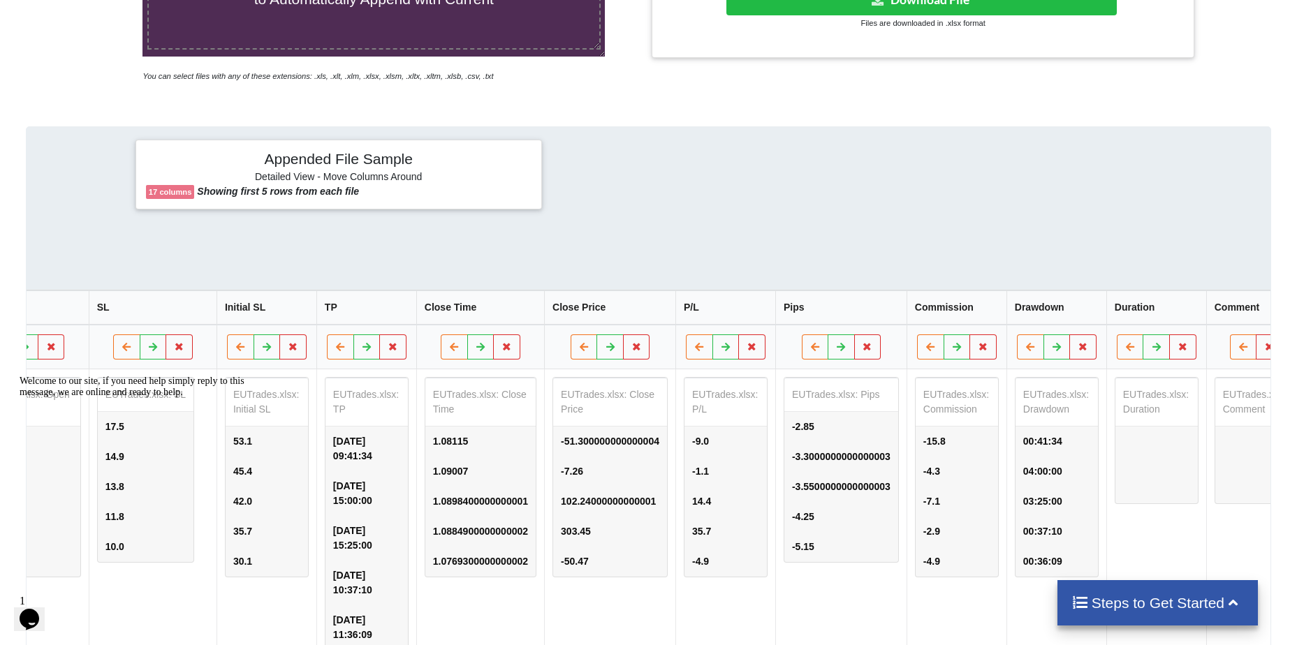
click at [1113, 321] on th "Duration" at bounding box center [1156, 308] width 100 height 34
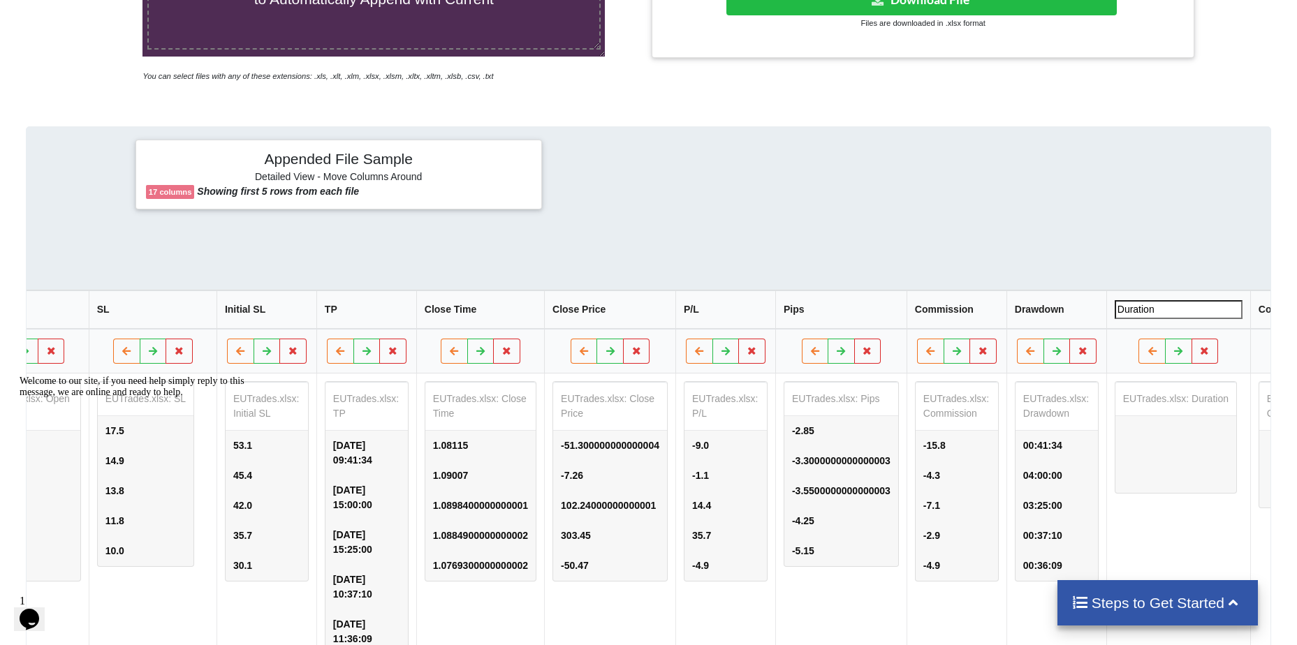
click at [1117, 314] on input "Duration" at bounding box center [1179, 309] width 128 height 19
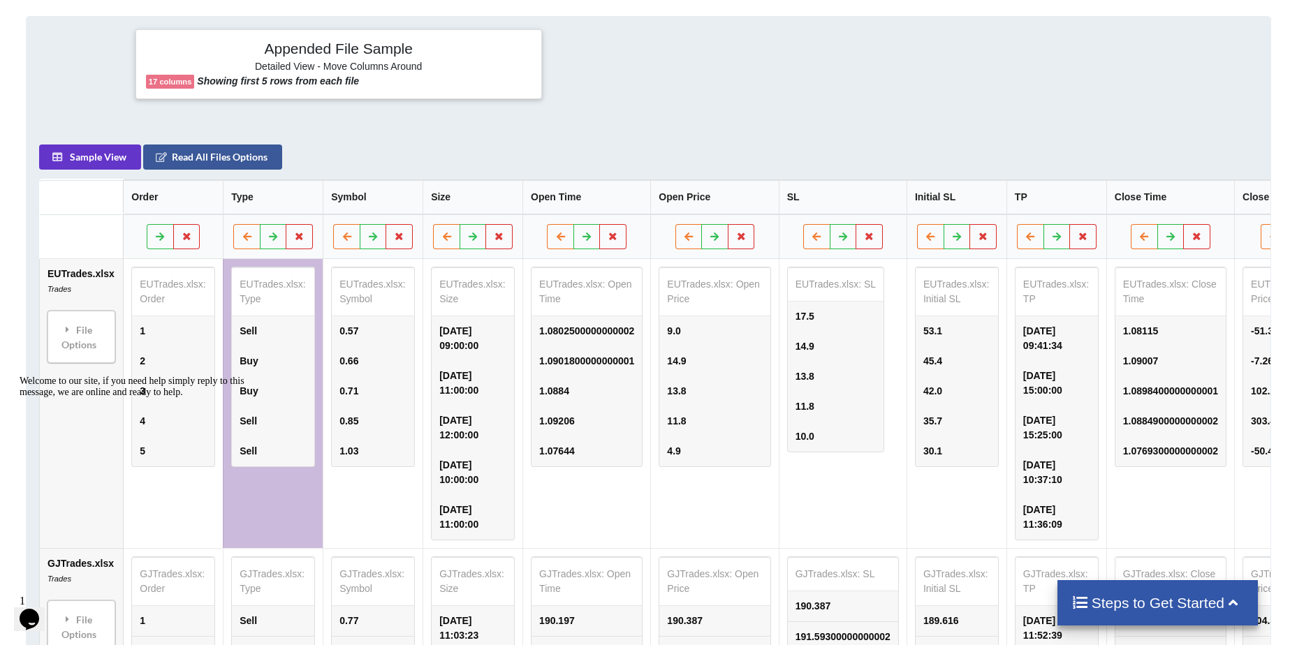
scroll to position [651, 0]
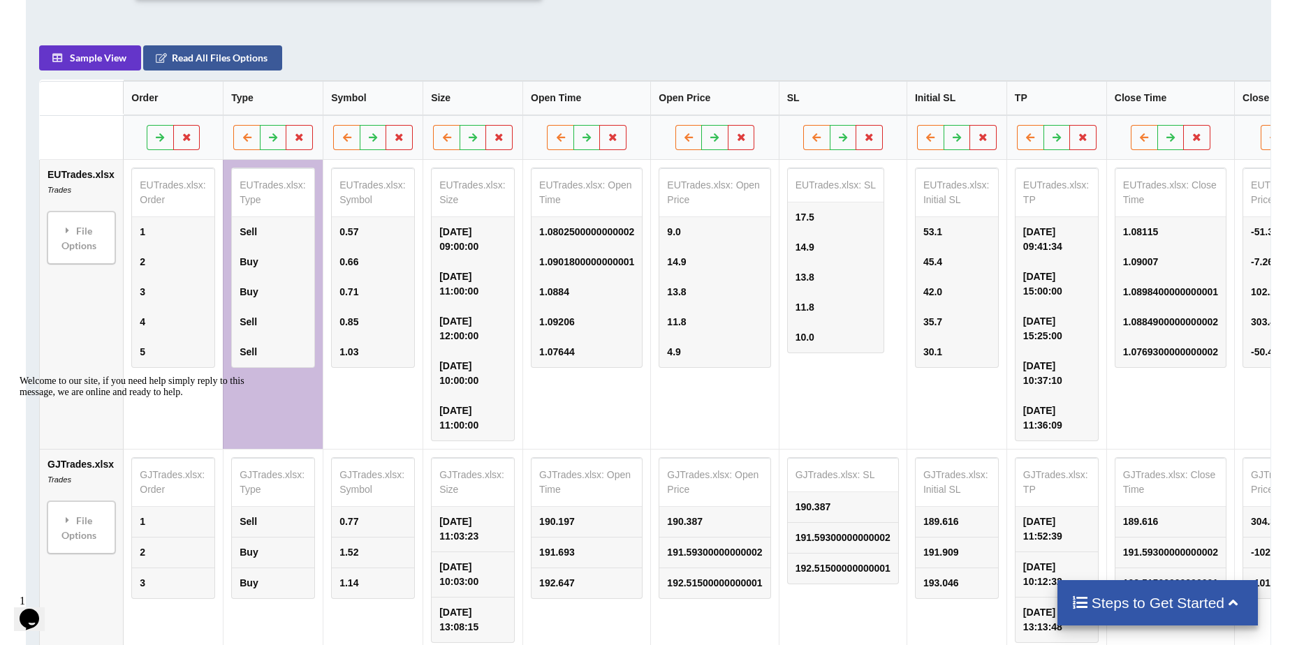
click at [348, 211] on table "EUTrades.xlsx: Symbol 0.57 0.66 0.71 0.85 1.03" at bounding box center [373, 268] width 84 height 200
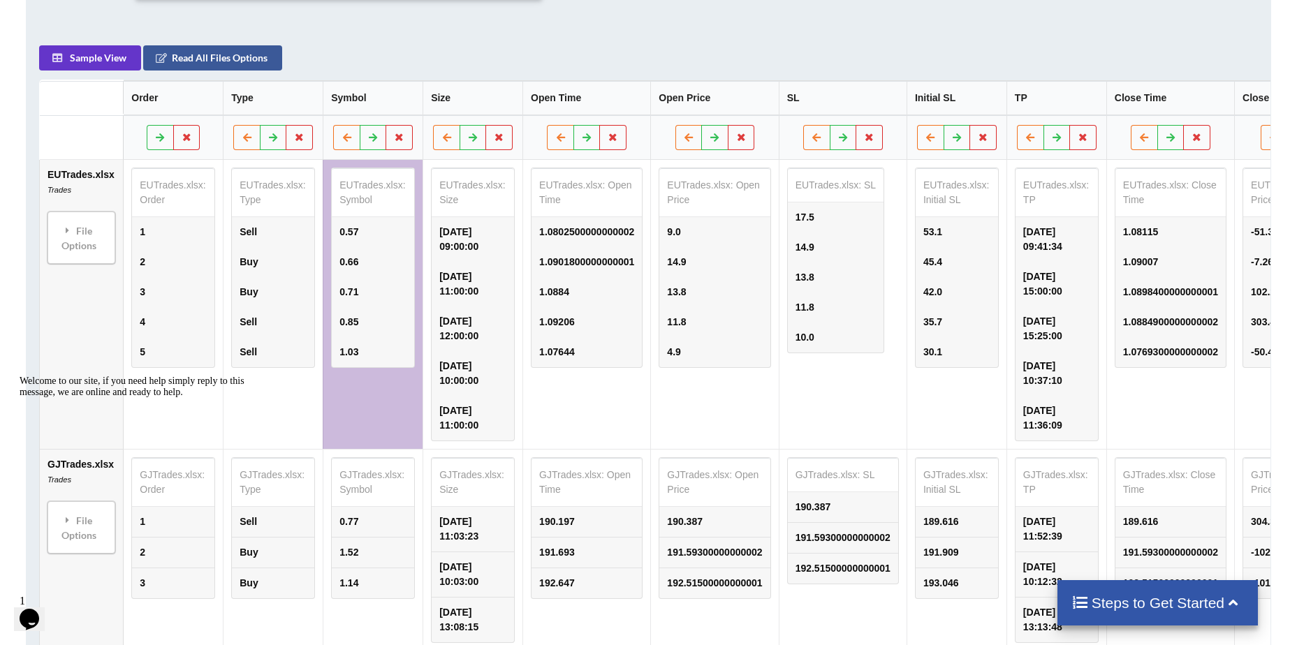
click at [133, 230] on td "1" at bounding box center [173, 232] width 82 height 30
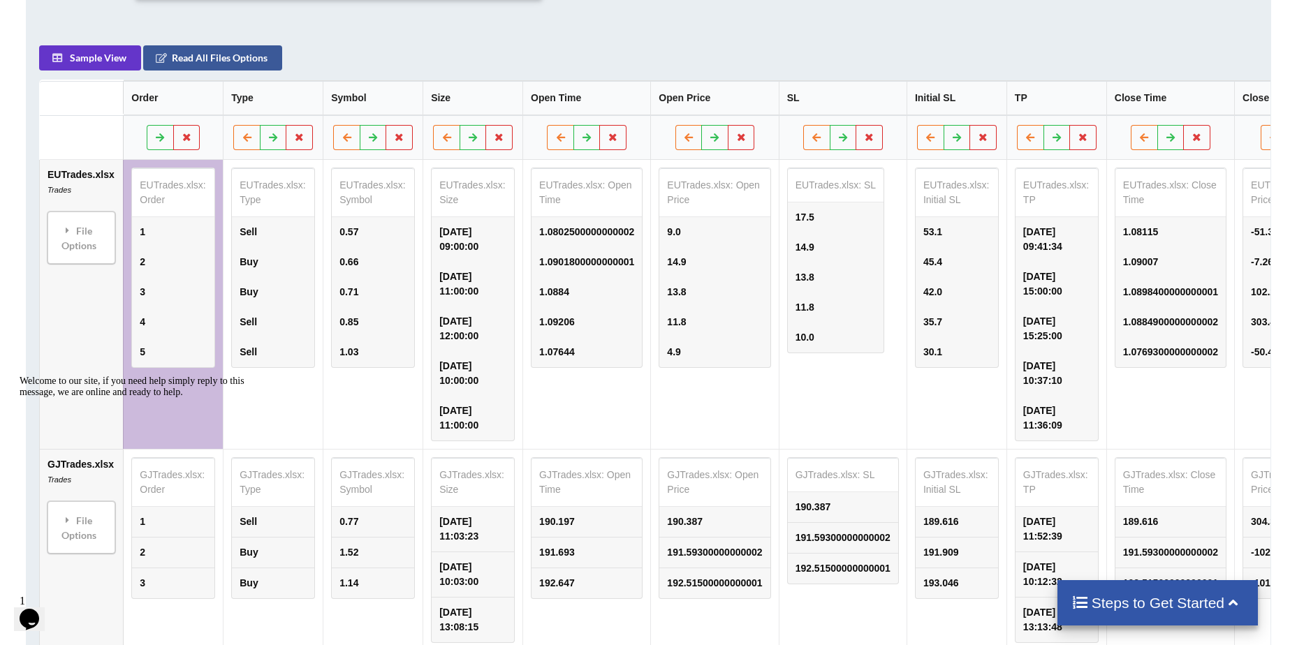
click at [134, 241] on td "1" at bounding box center [173, 232] width 82 height 30
drag, startPoint x: 138, startPoint y: 241, endPoint x: 156, endPoint y: 227, distance: 22.9
click at [156, 227] on td "1" at bounding box center [173, 232] width 82 height 30
click at [85, 234] on div "File Options" at bounding box center [81, 238] width 59 height 44
